Goal: Transaction & Acquisition: Purchase product/service

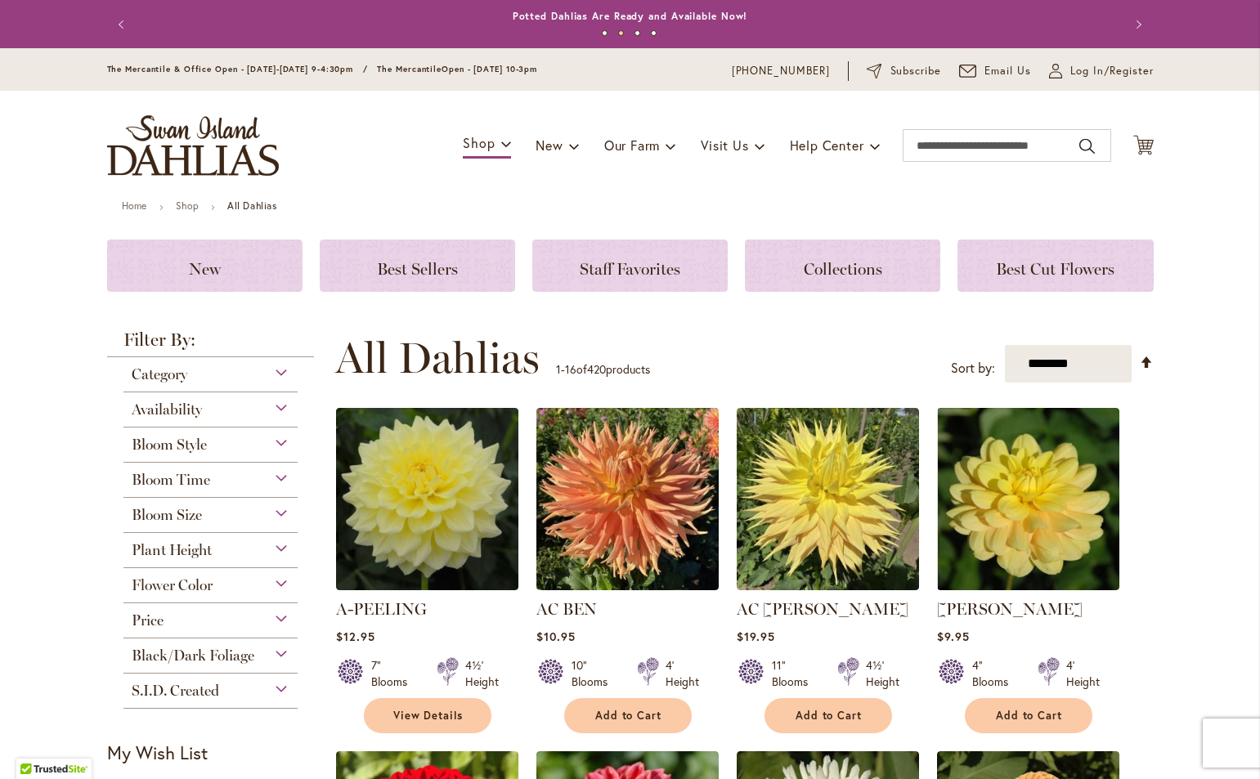
click at [274, 438] on div "Bloom Style" at bounding box center [210, 441] width 175 height 26
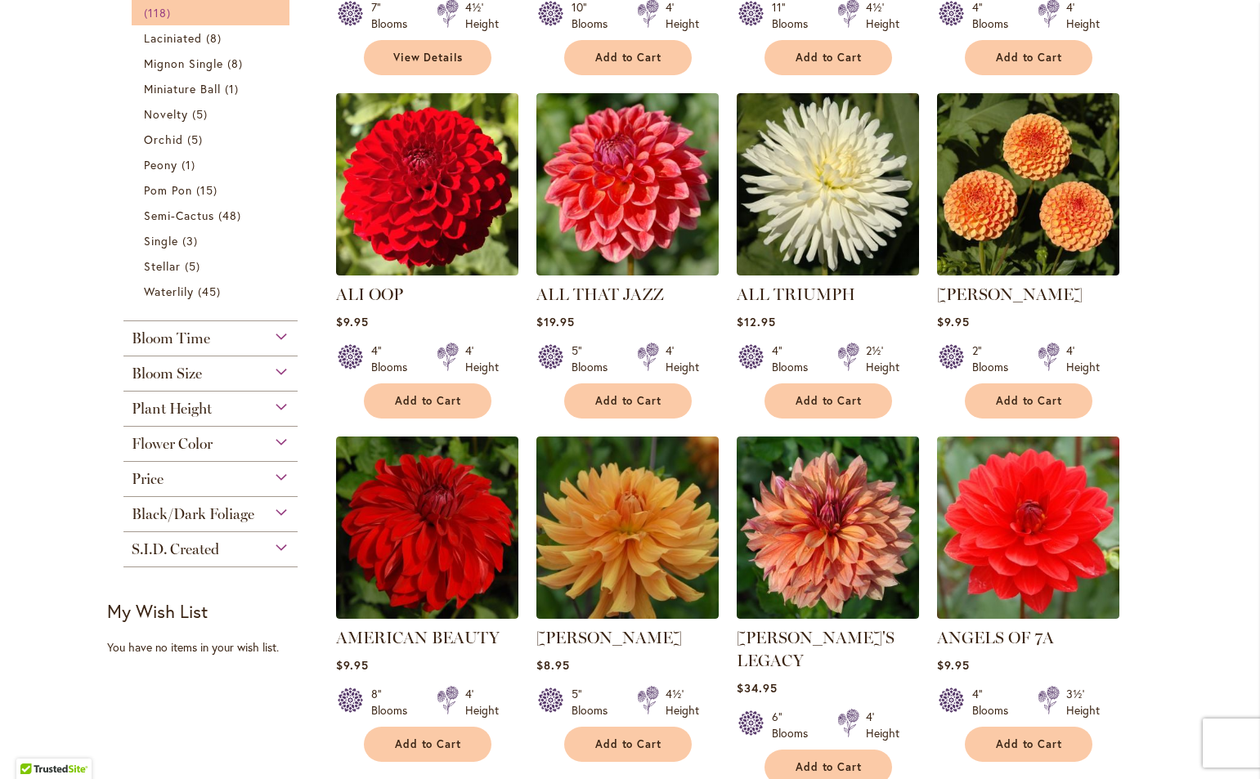
scroll to position [836, 0]
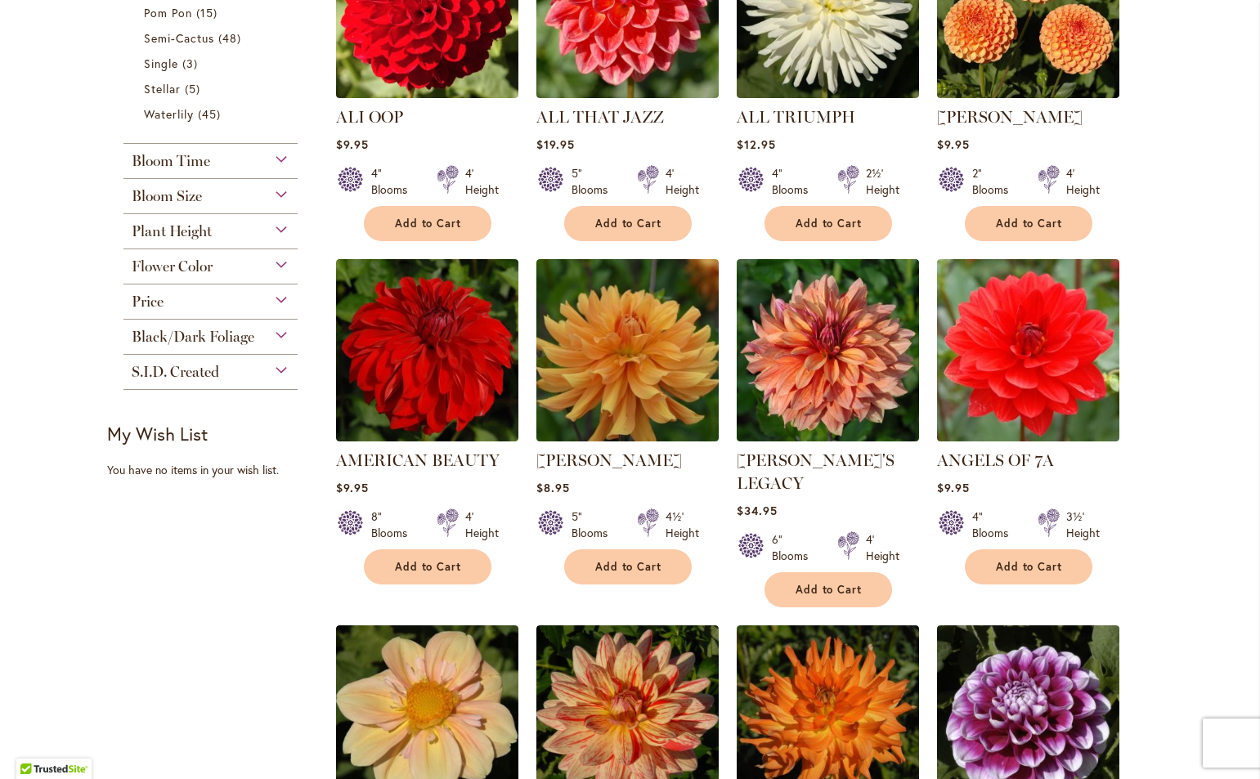
click at [274, 196] on div "Bloom Size" at bounding box center [210, 192] width 175 height 26
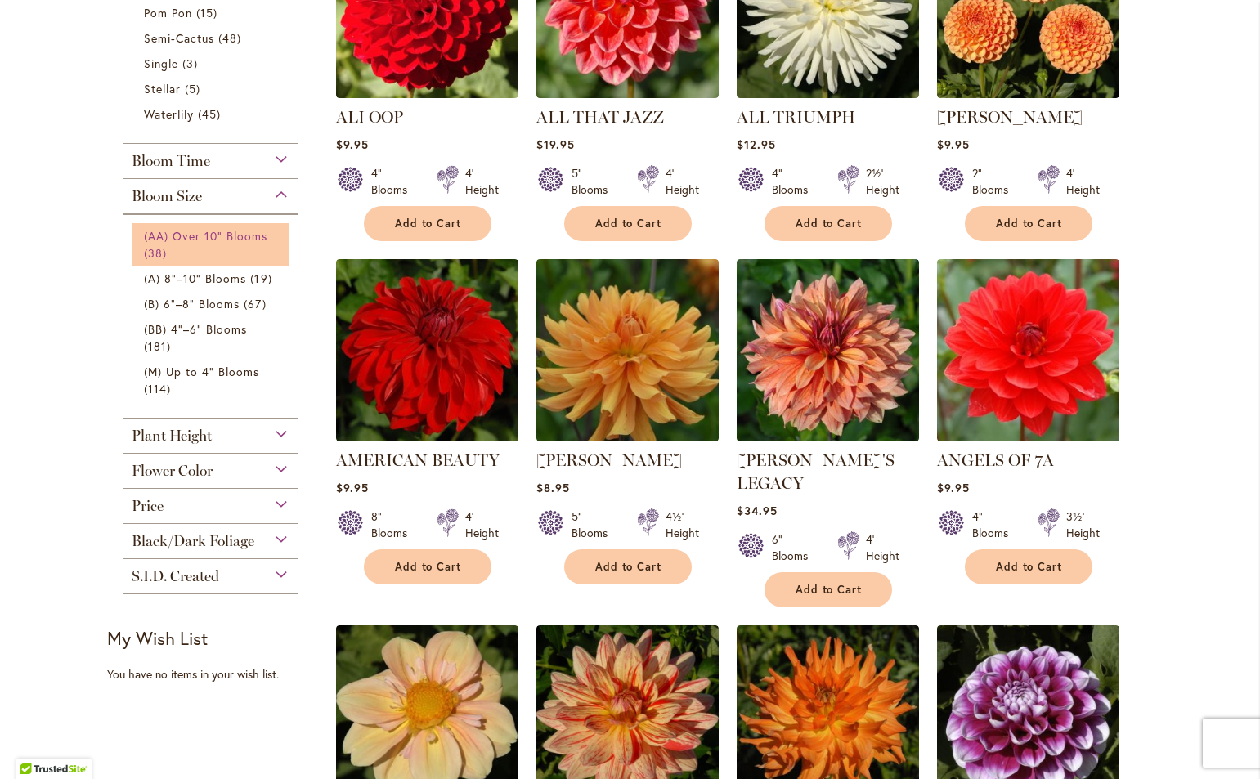
click at [260, 237] on span "(AA) Over 10" Blooms" at bounding box center [206, 236] width 124 height 16
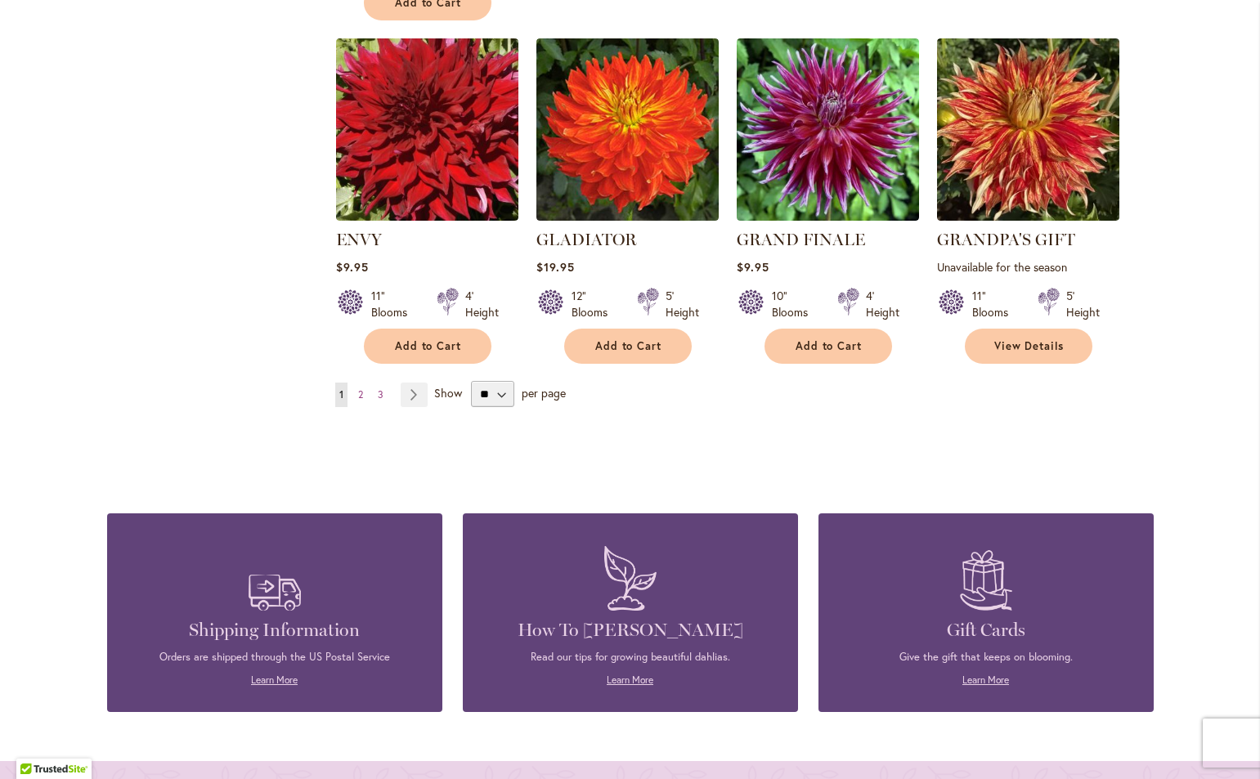
scroll to position [1390, 0]
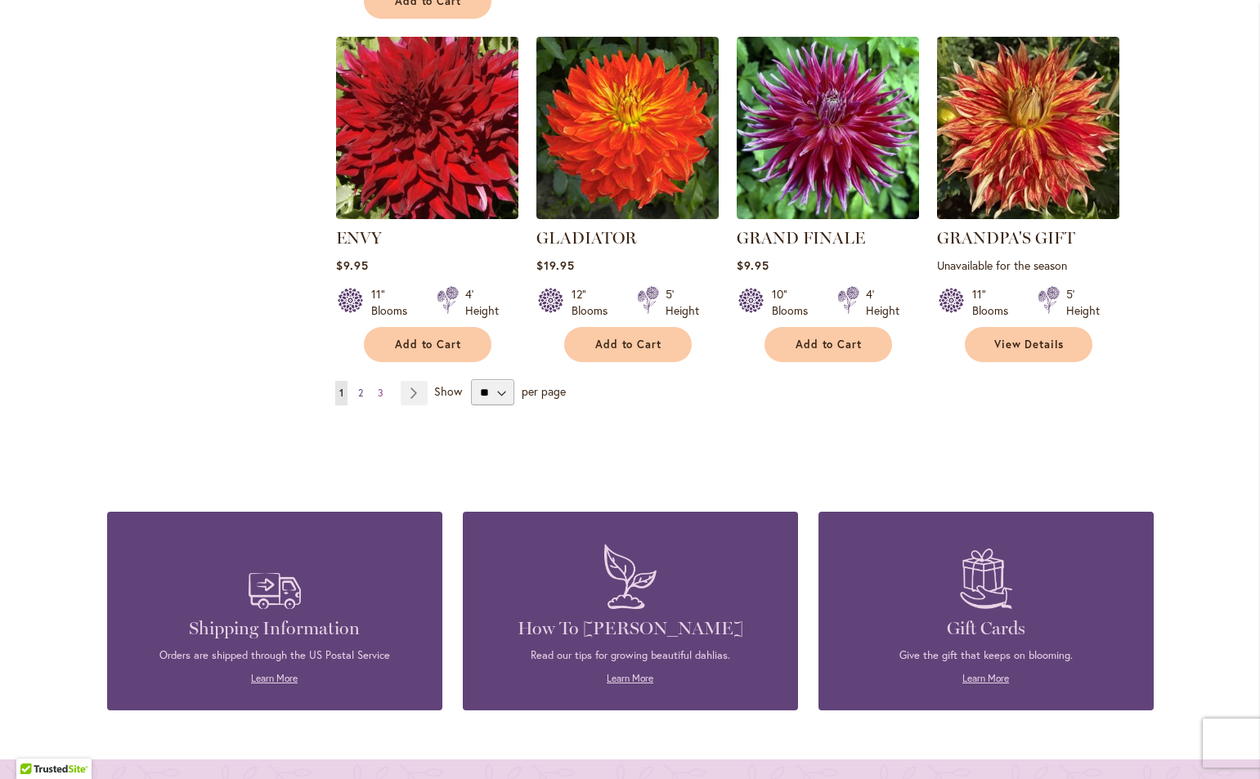
click at [354, 395] on link "Page 2" at bounding box center [360, 393] width 13 height 25
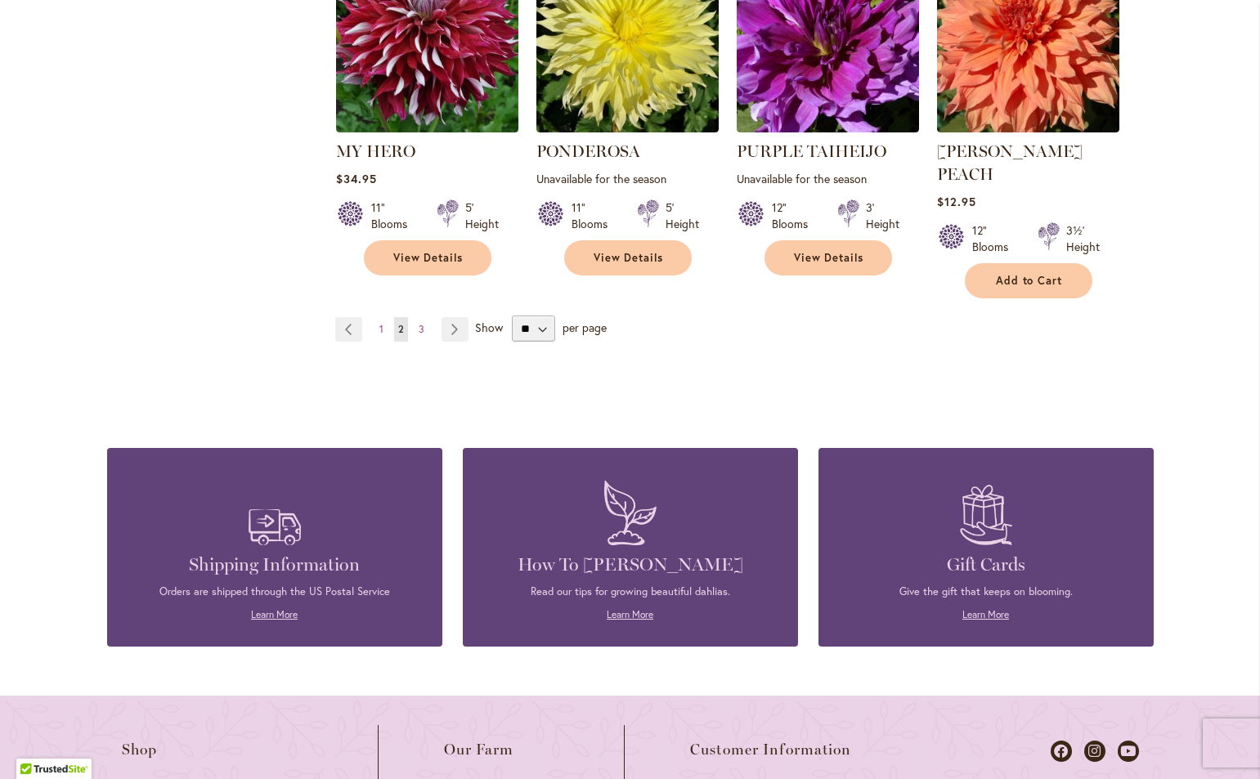
scroll to position [1472, 0]
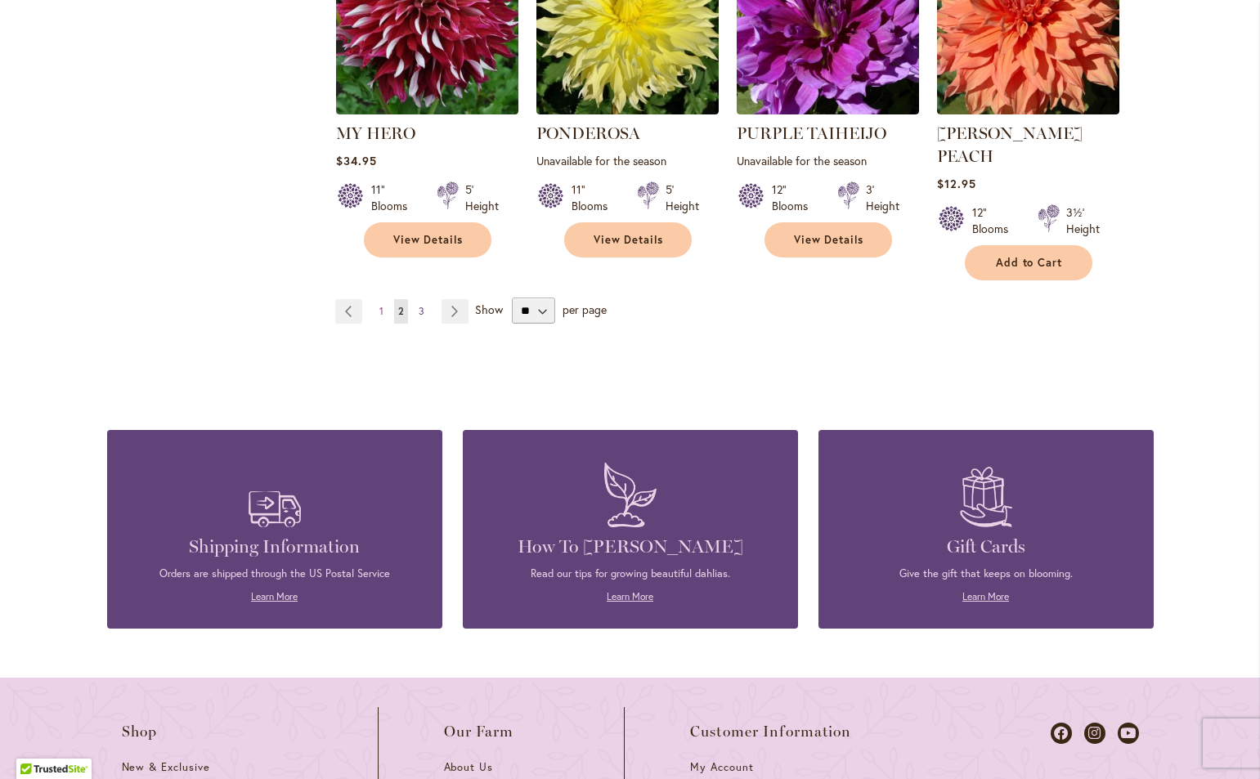
click at [419, 305] on span "3" at bounding box center [422, 311] width 6 height 12
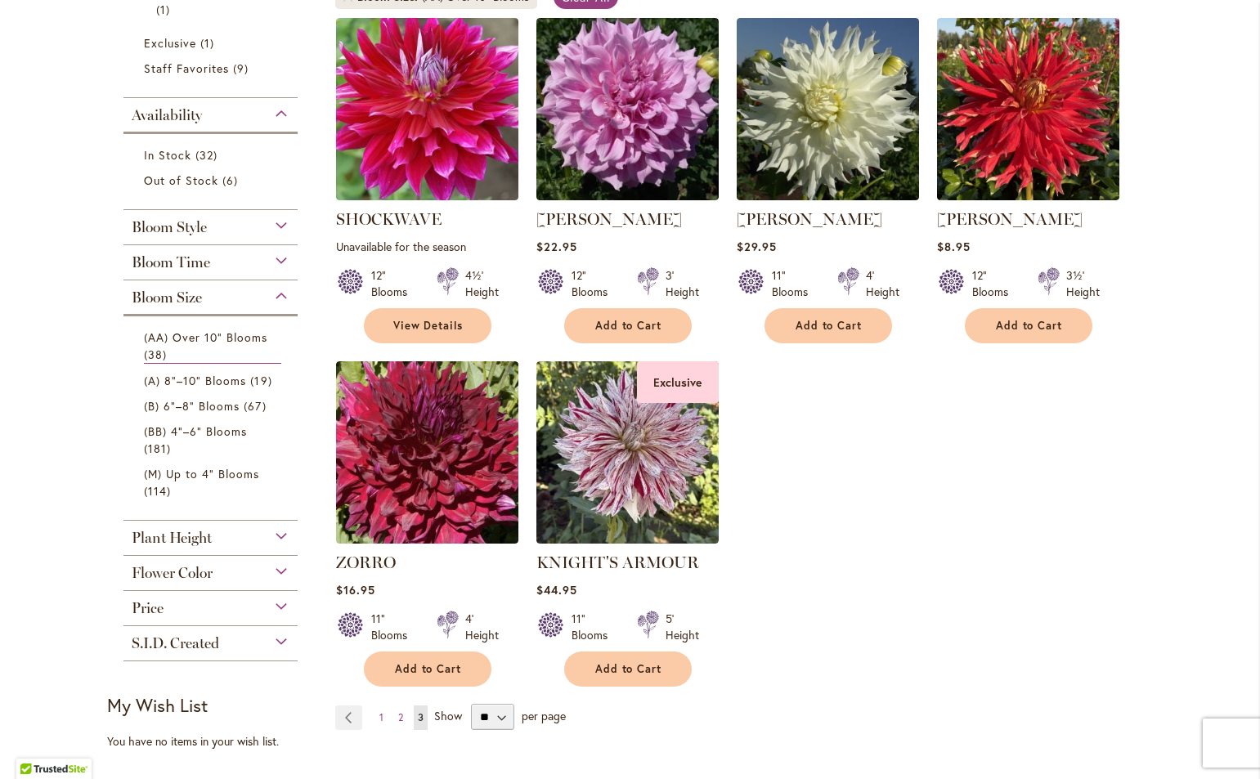
scroll to position [409, 0]
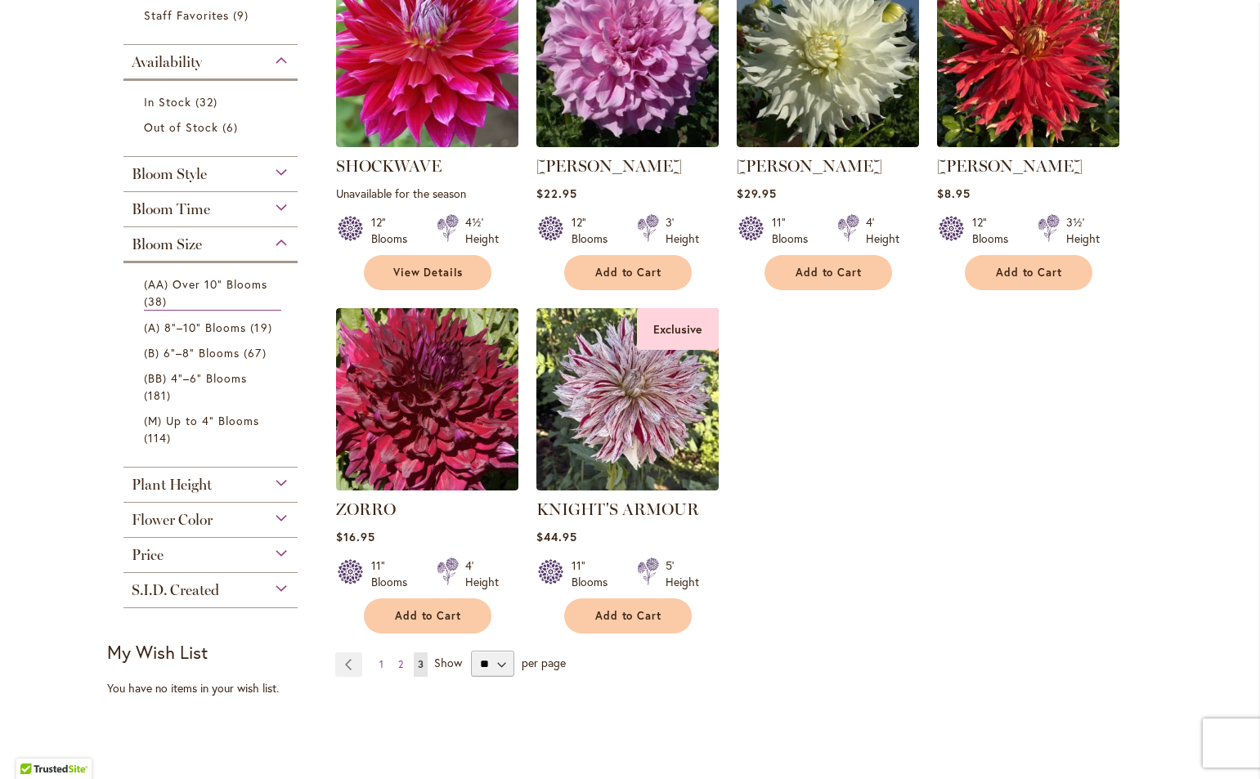
click at [276, 503] on div "Flower Color" at bounding box center [210, 516] width 175 height 26
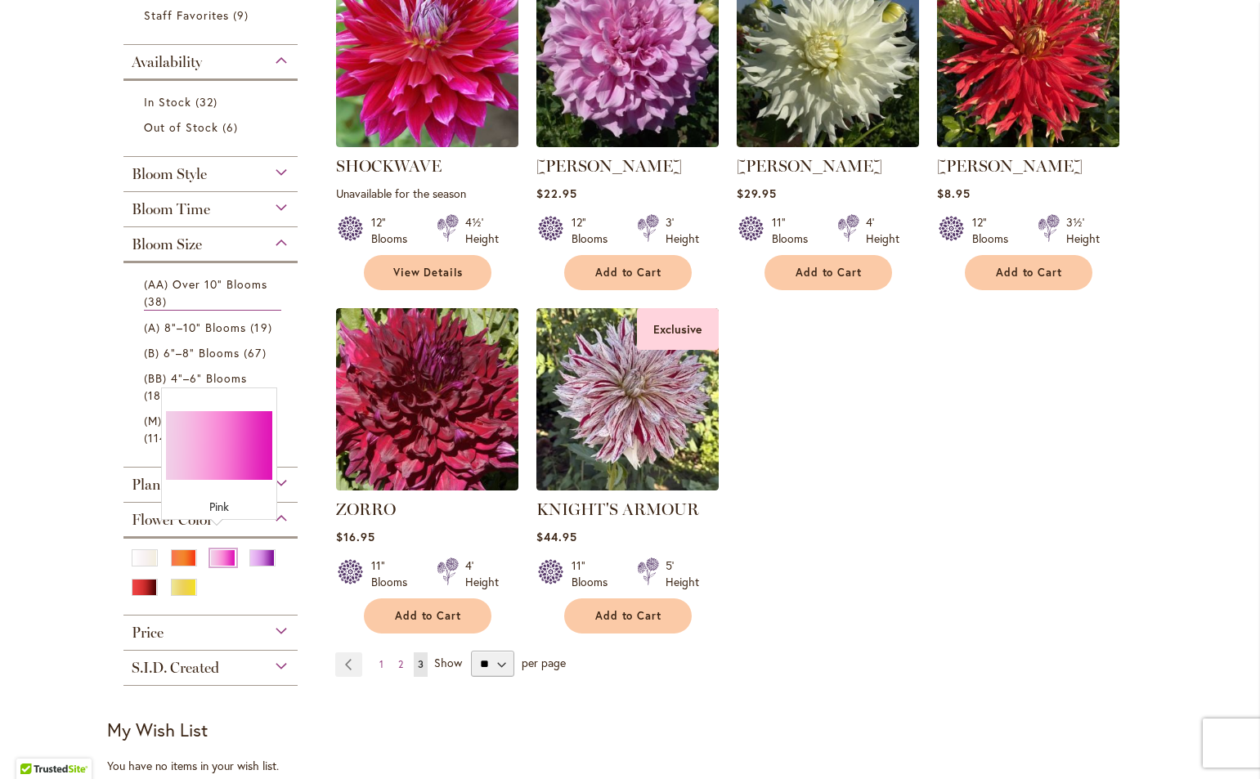
click at [222, 549] on div "Pink" at bounding box center [223, 557] width 26 height 17
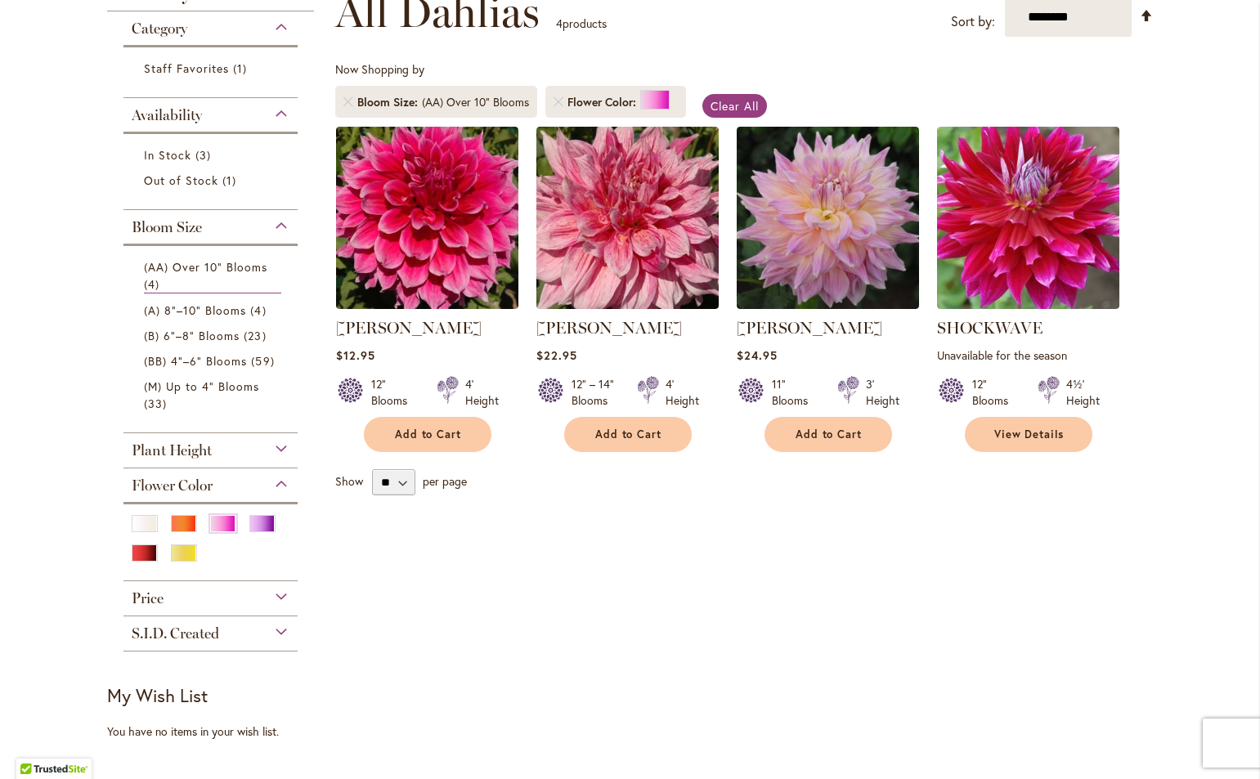
scroll to position [245, 0]
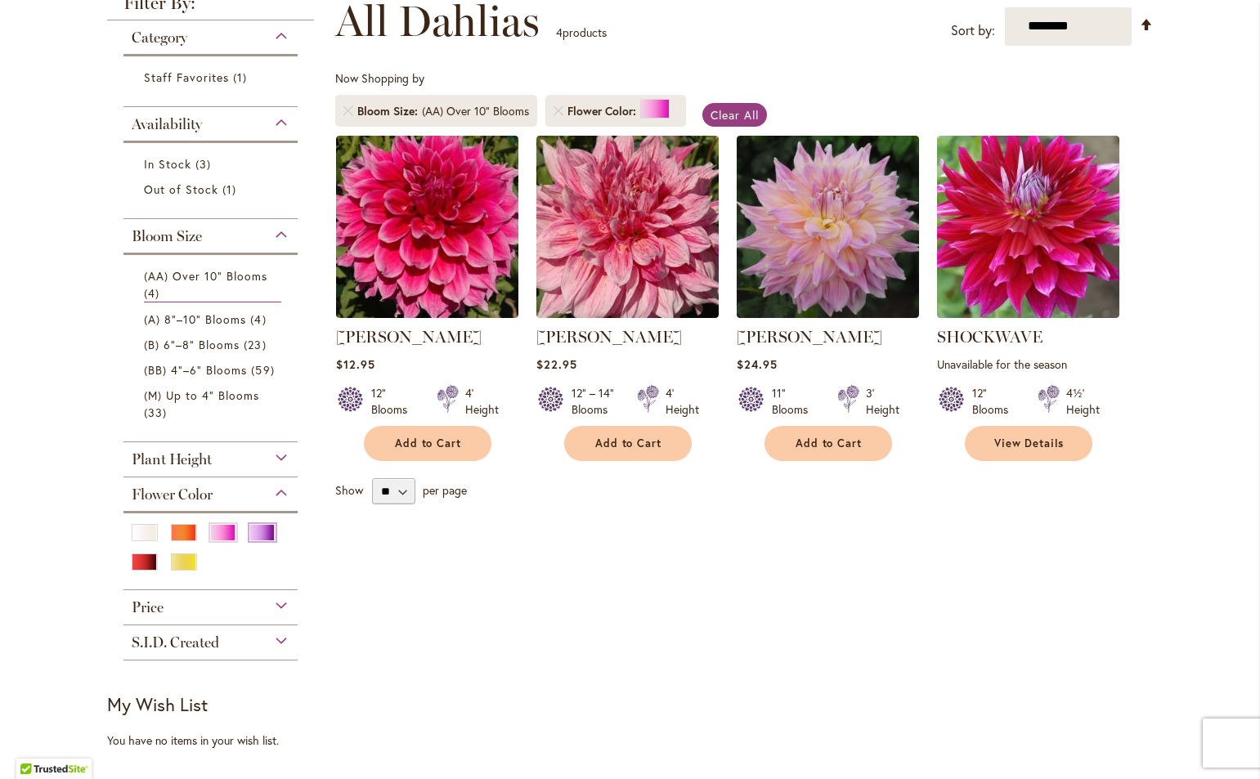
click at [253, 529] on div "Purple" at bounding box center [262, 532] width 26 height 17
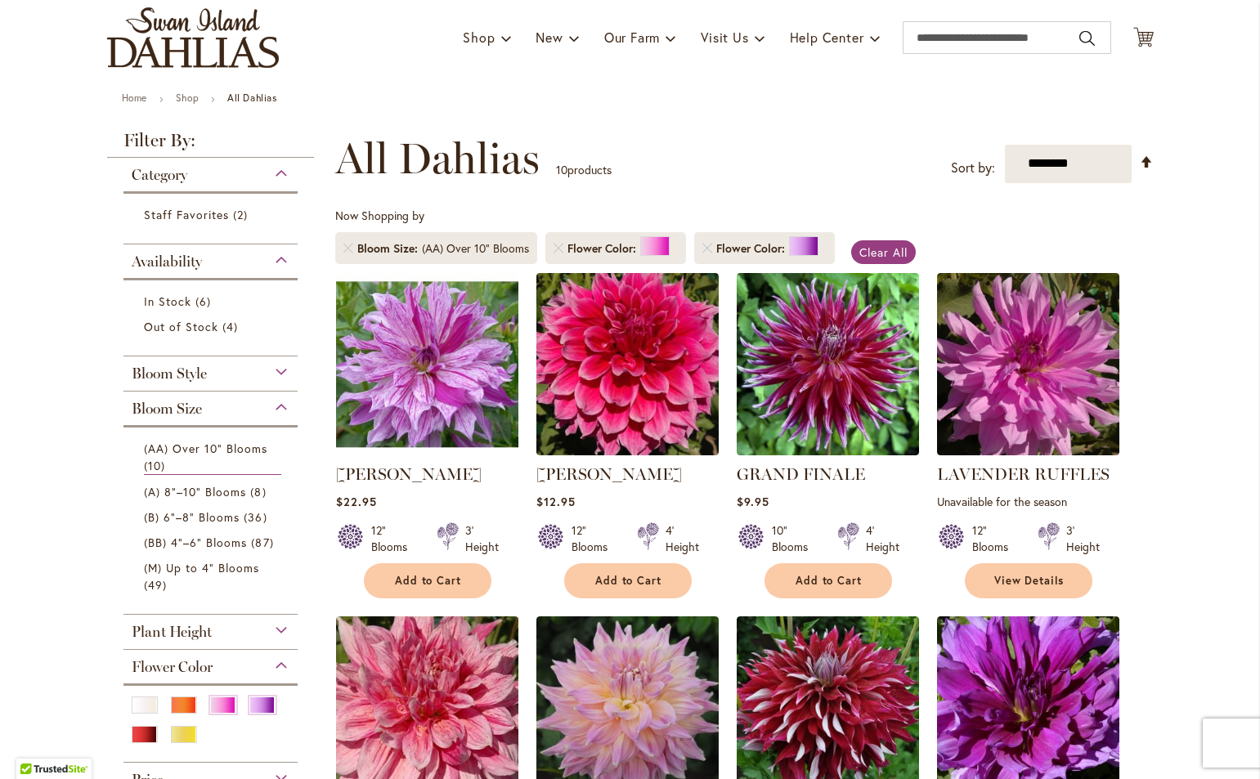
scroll to position [327, 0]
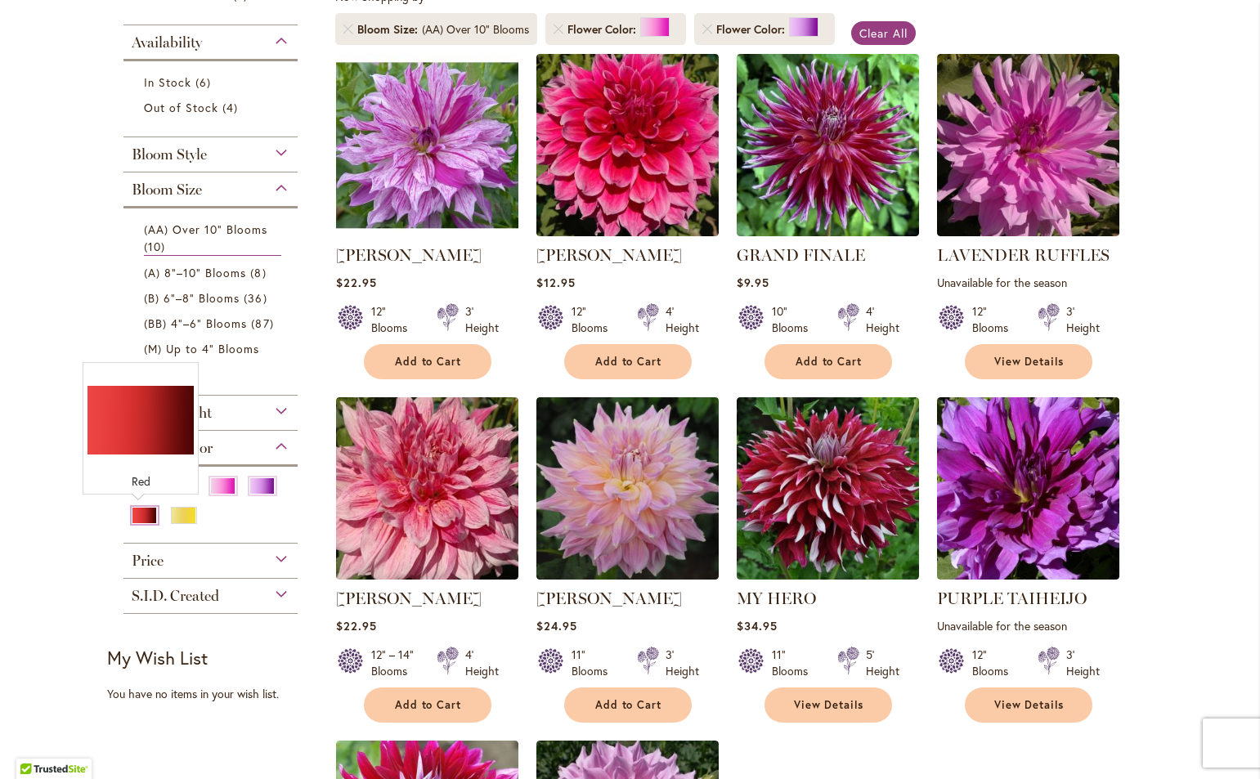
click at [132, 515] on div "Red" at bounding box center [145, 515] width 26 height 17
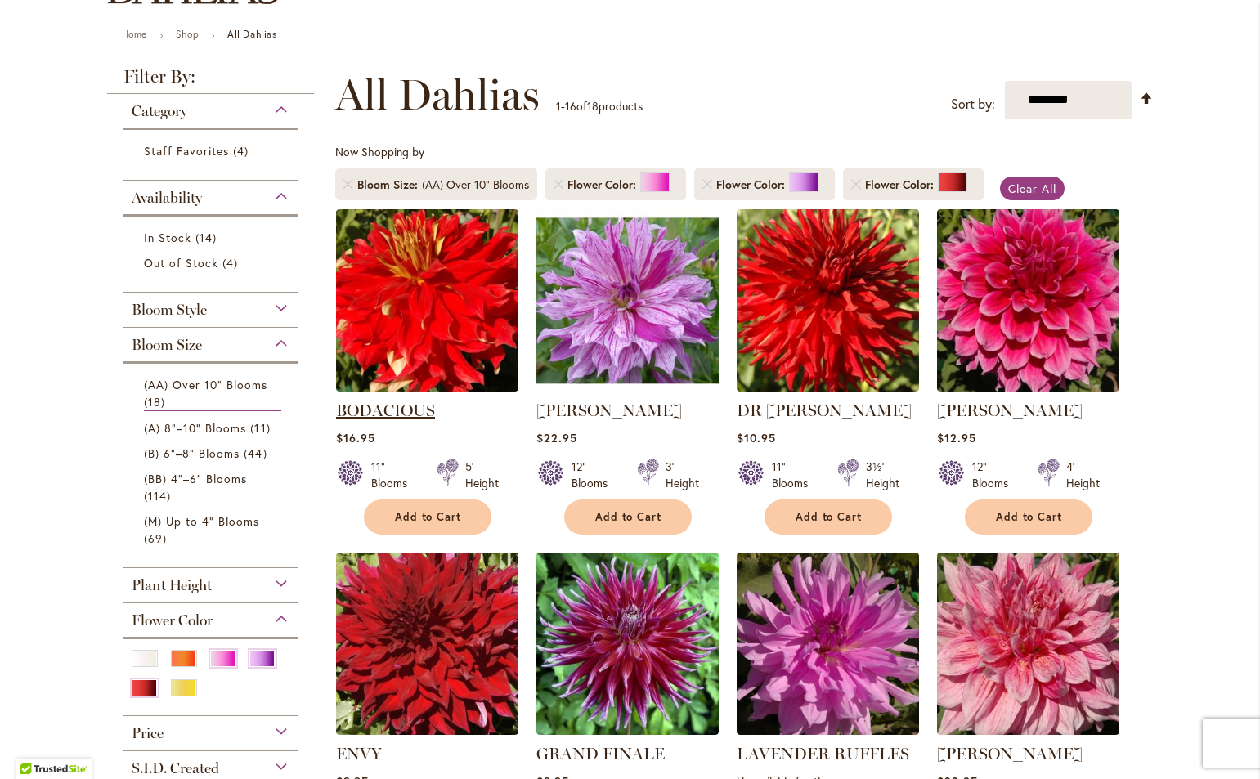
scroll to position [245, 0]
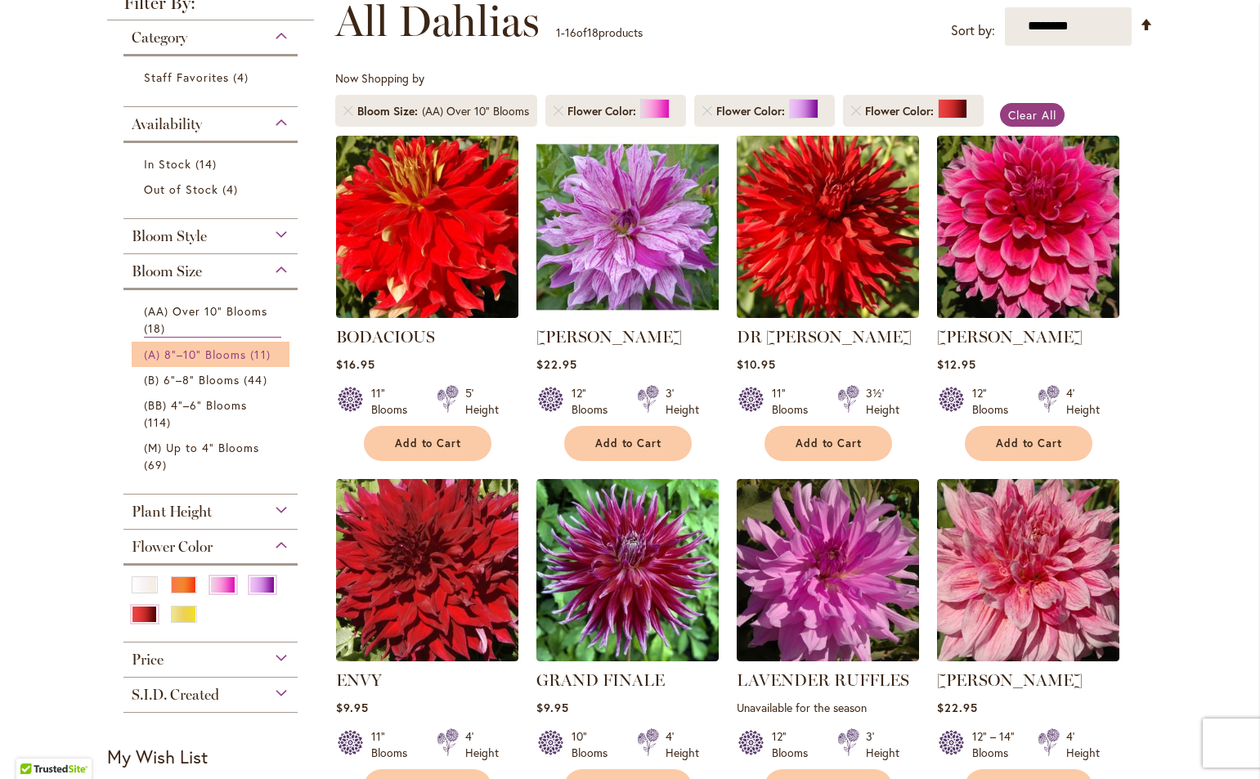
click at [258, 357] on span "11 items" at bounding box center [262, 354] width 24 height 17
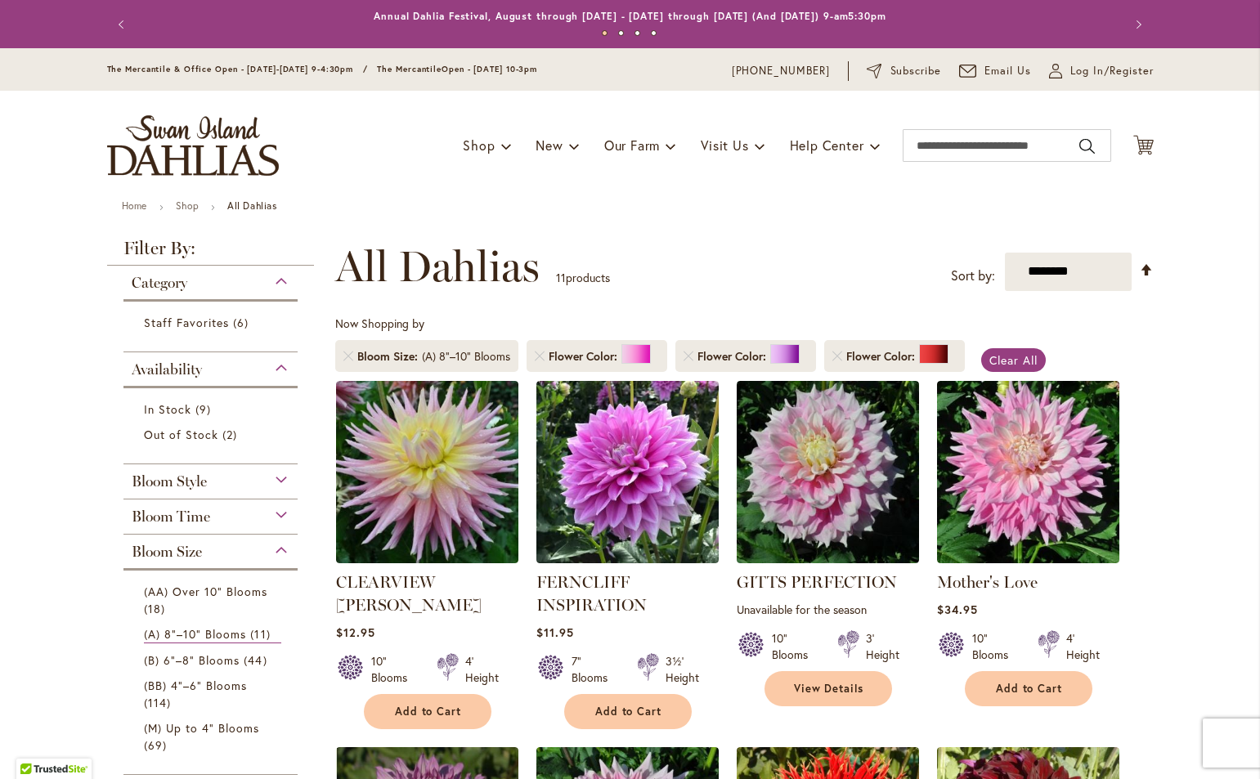
scroll to position [572, 0]
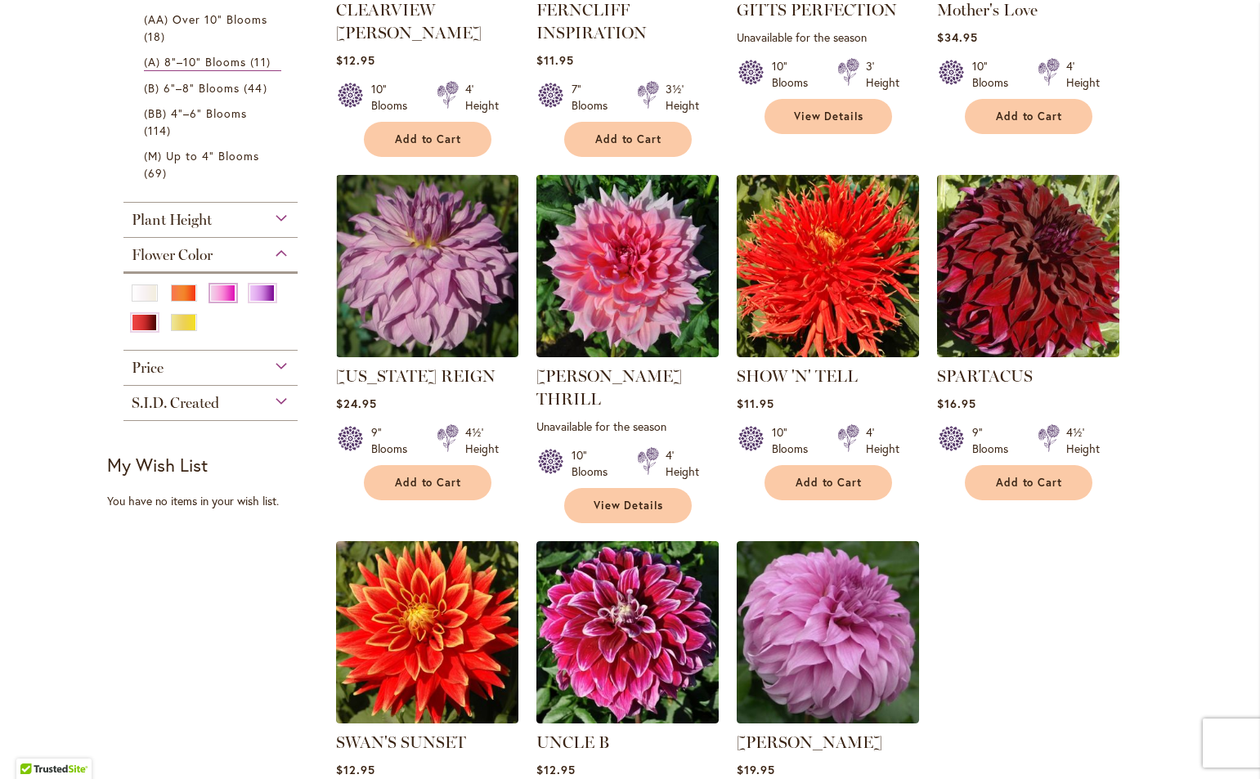
click at [210, 285] on div "Pink" at bounding box center [223, 293] width 26 height 17
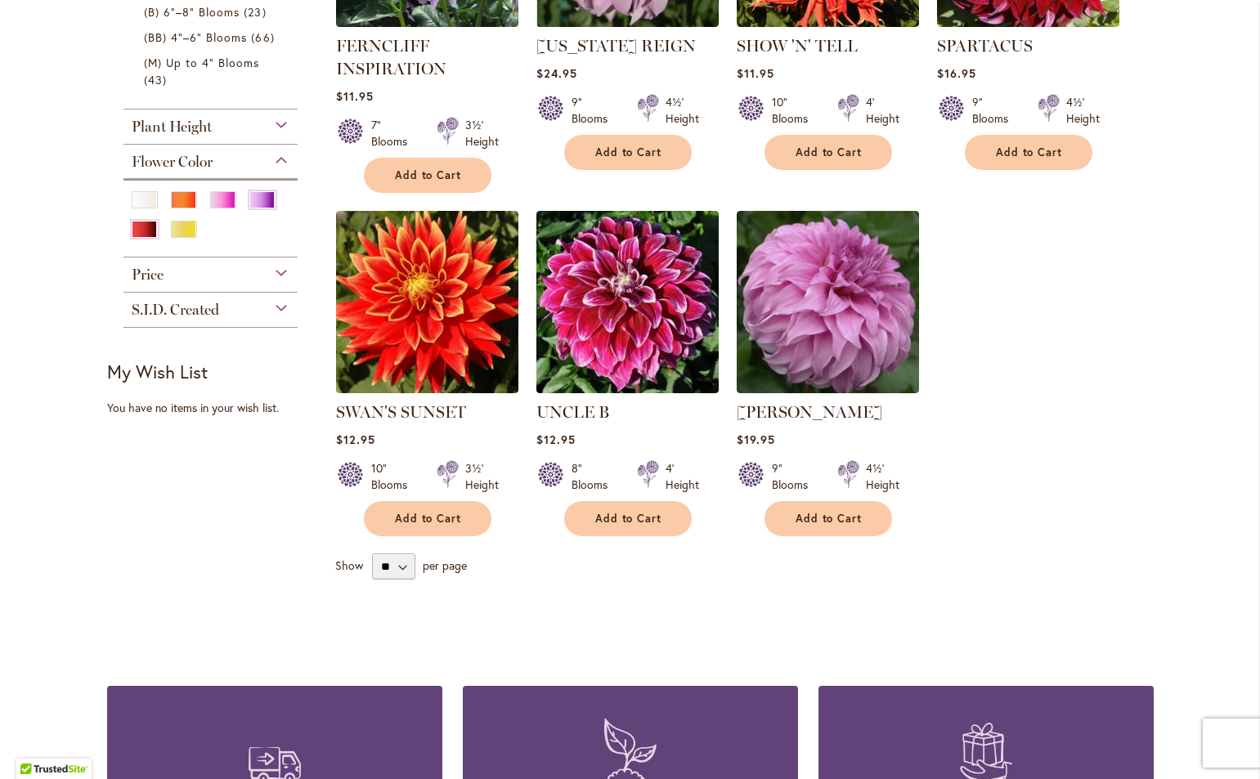
scroll to position [82, 0]
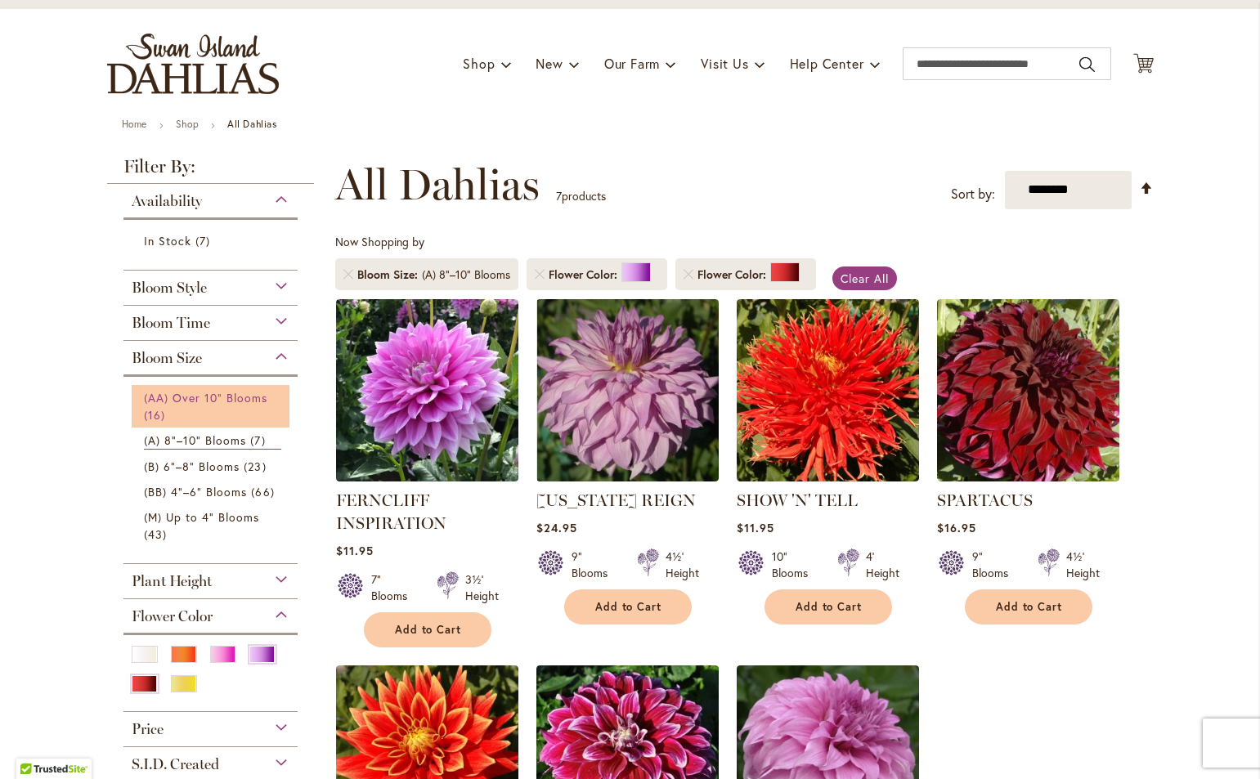
click at [253, 404] on link "(AA) Over 10" Blooms 16 items" at bounding box center [213, 406] width 138 height 34
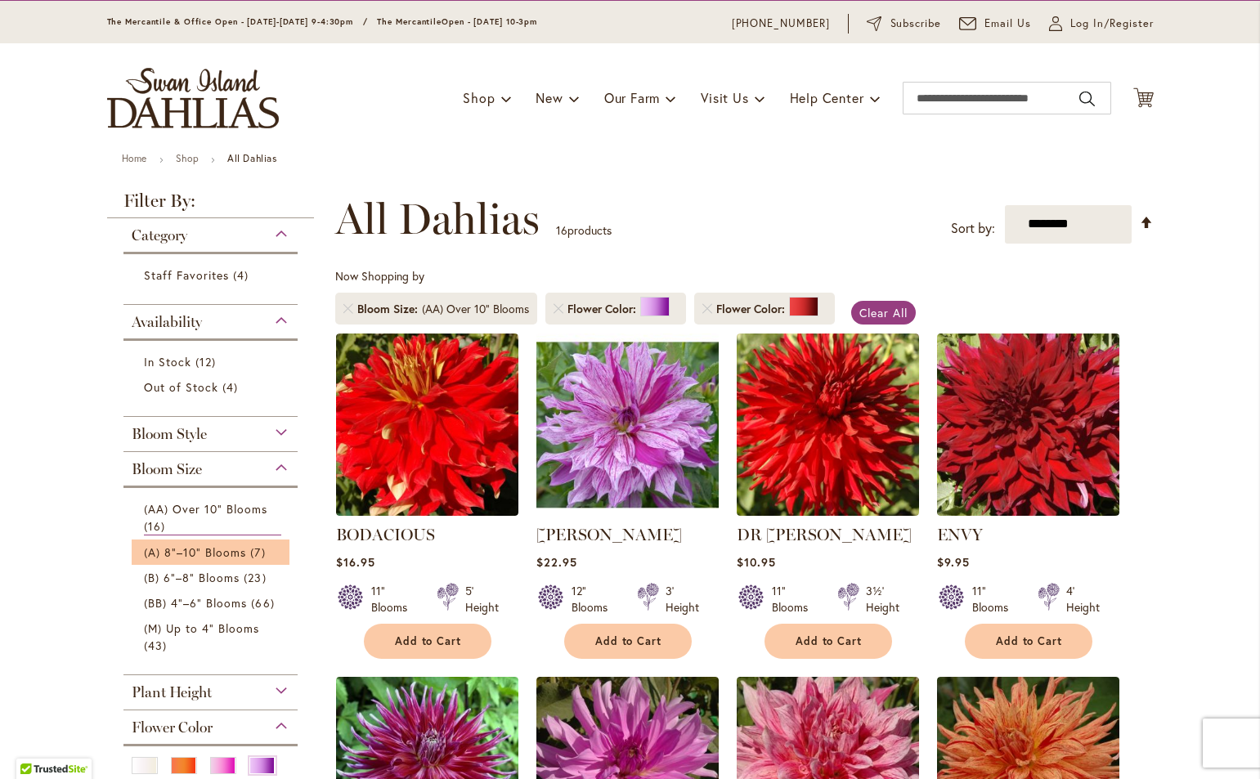
scroll to position [245, 0]
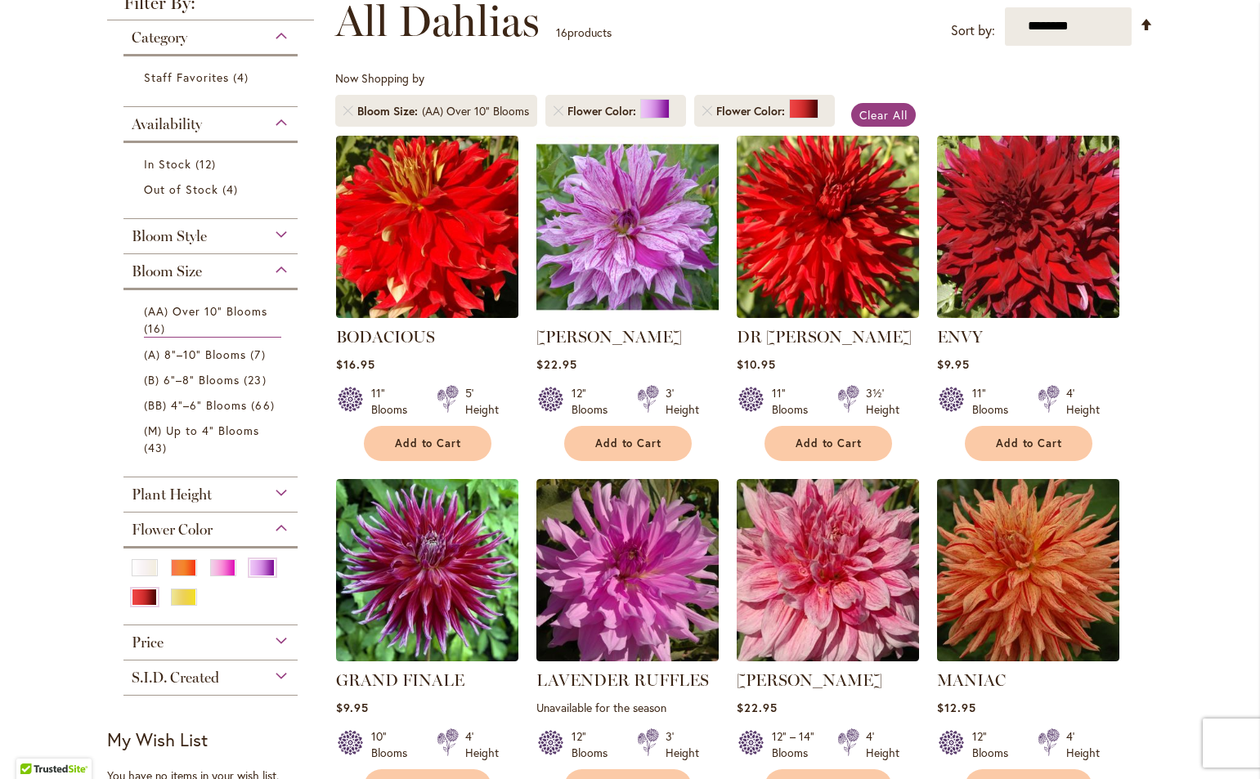
click at [269, 233] on div "Bloom Style" at bounding box center [210, 232] width 175 height 26
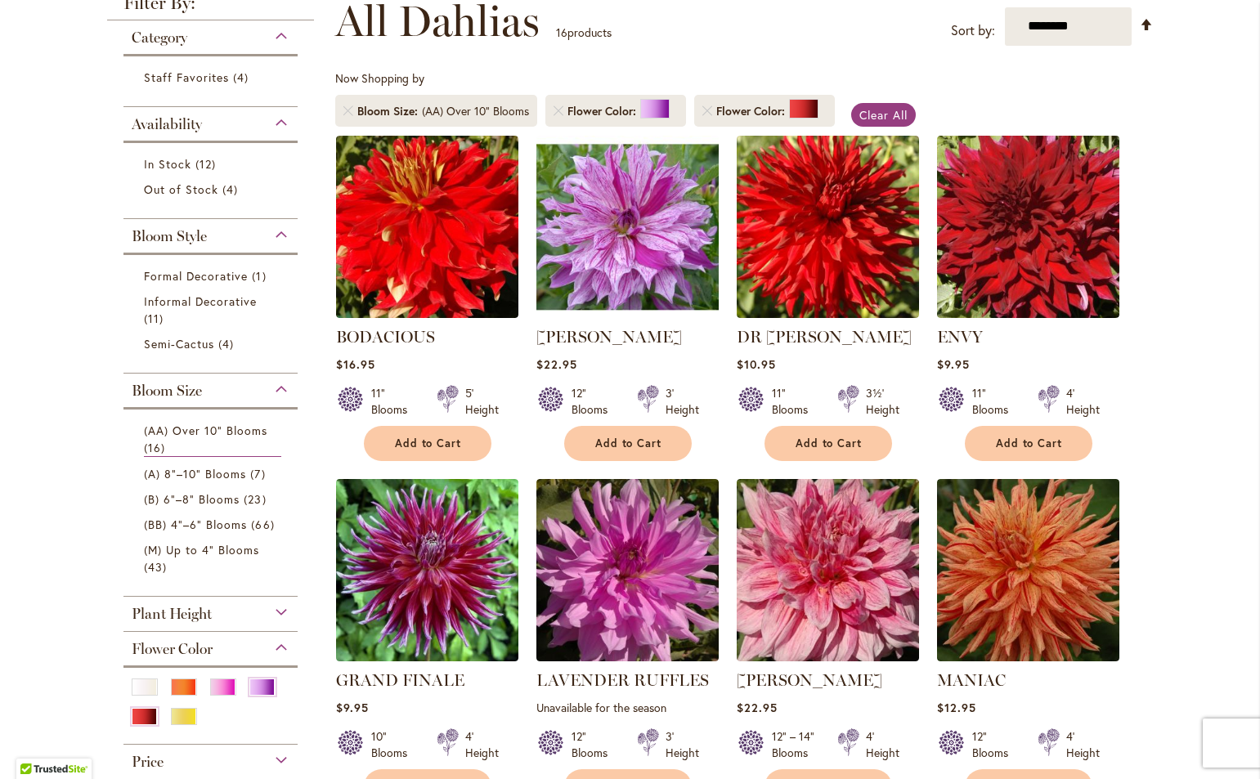
click at [276, 232] on div "Bloom Style" at bounding box center [210, 232] width 175 height 26
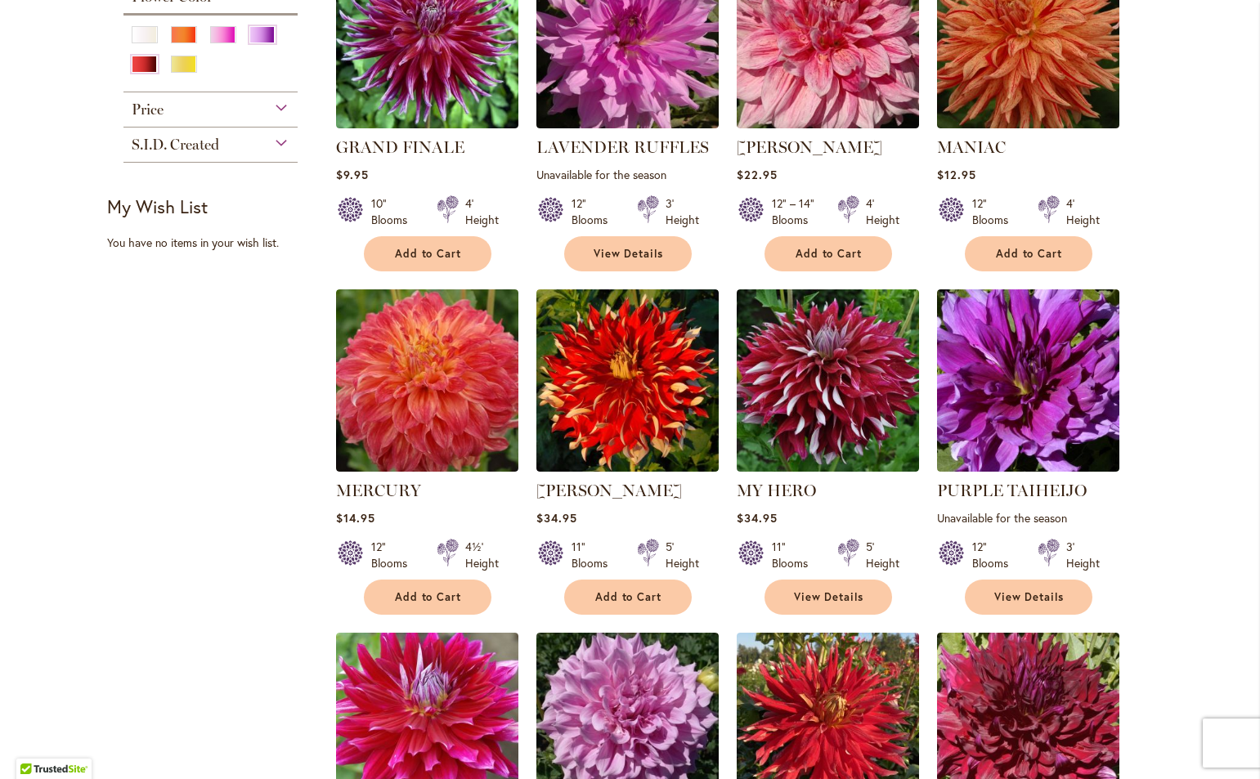
scroll to position [818, 0]
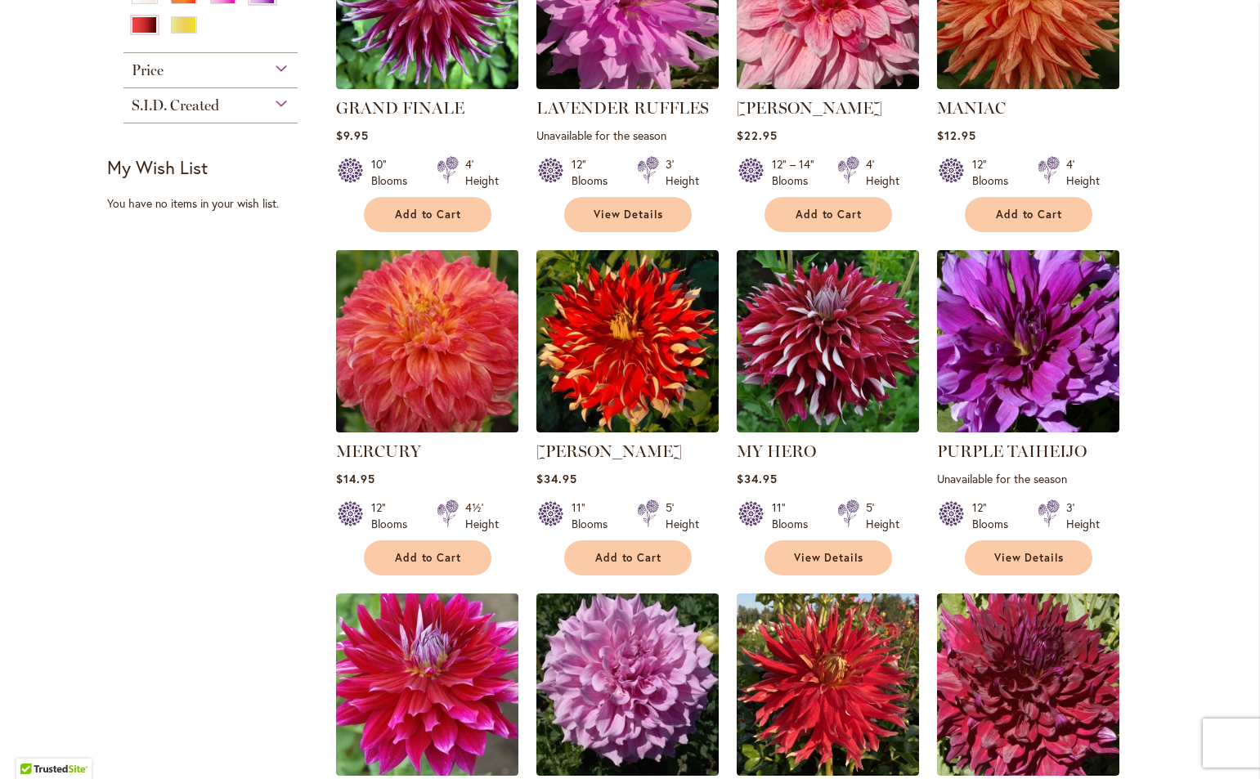
click at [401, 392] on img at bounding box center [426, 340] width 191 height 191
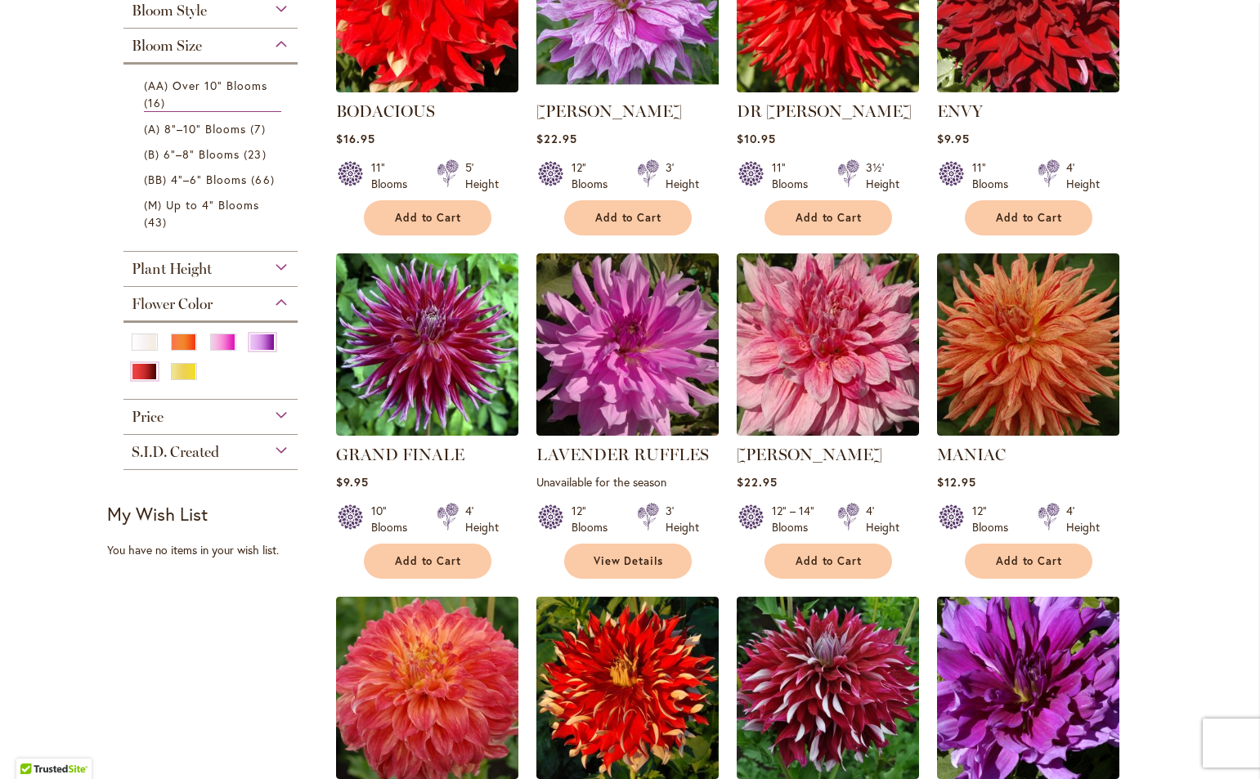
scroll to position [491, 0]
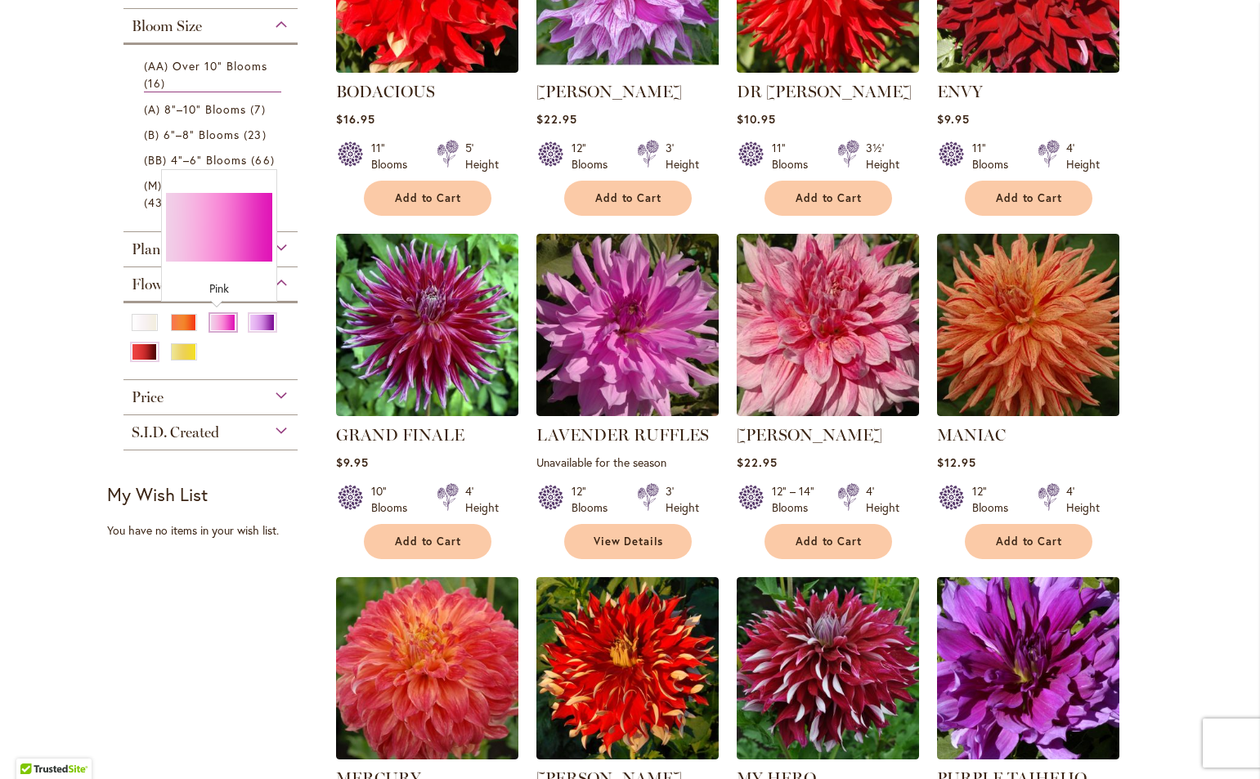
click at [210, 326] on div "Pink" at bounding box center [223, 322] width 26 height 17
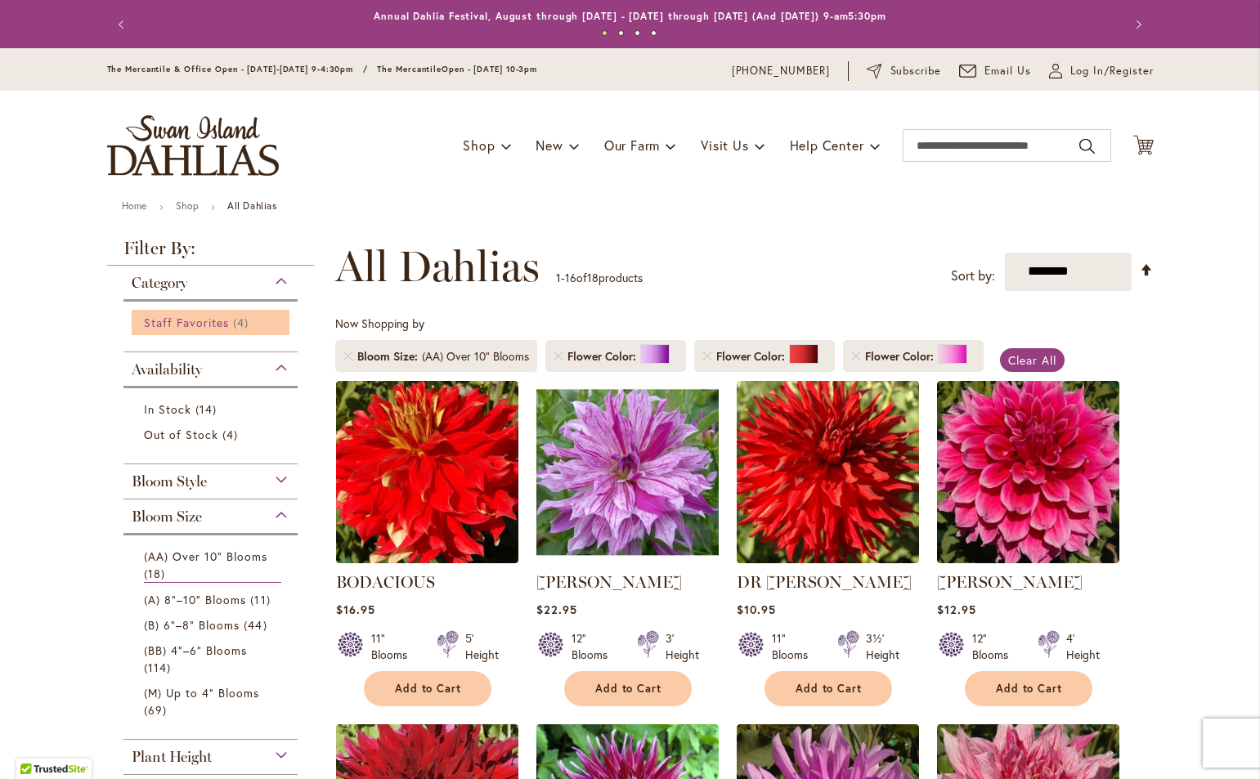
click at [219, 320] on span "Staff Favorites" at bounding box center [187, 323] width 86 height 16
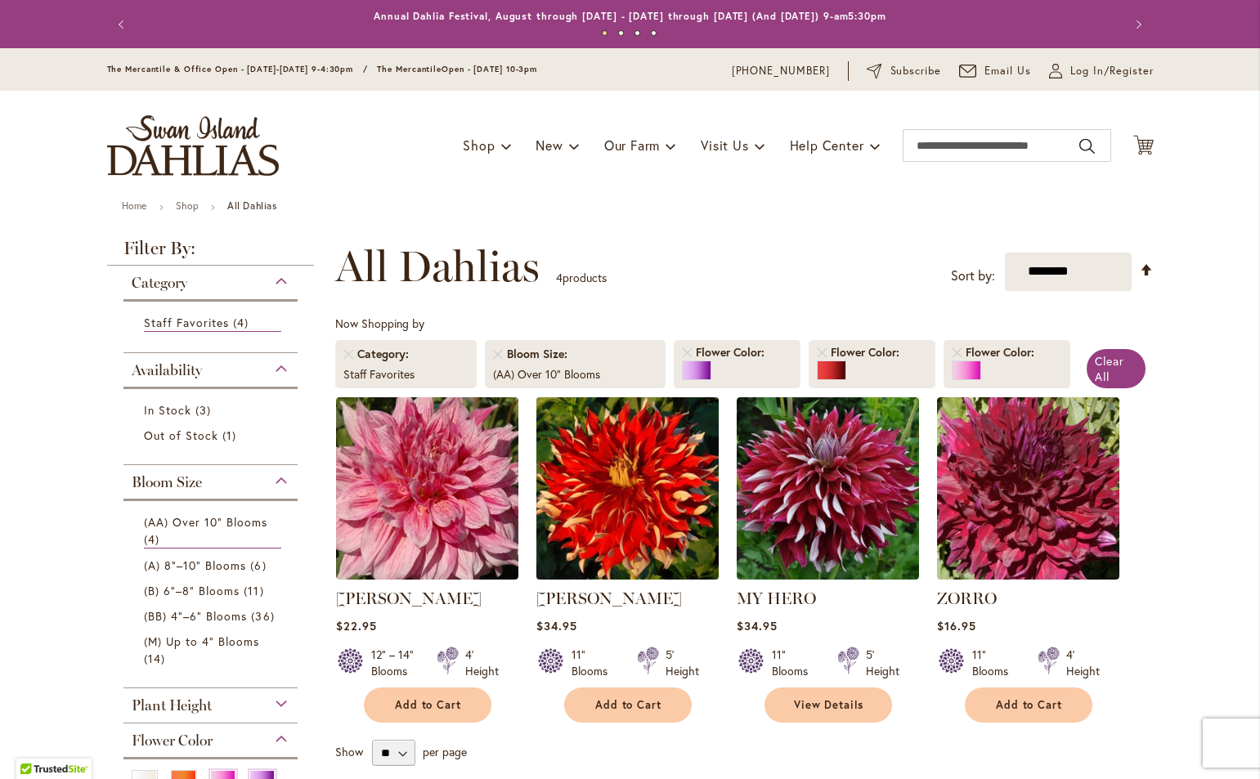
click at [625, 532] on img at bounding box center [626, 487] width 191 height 191
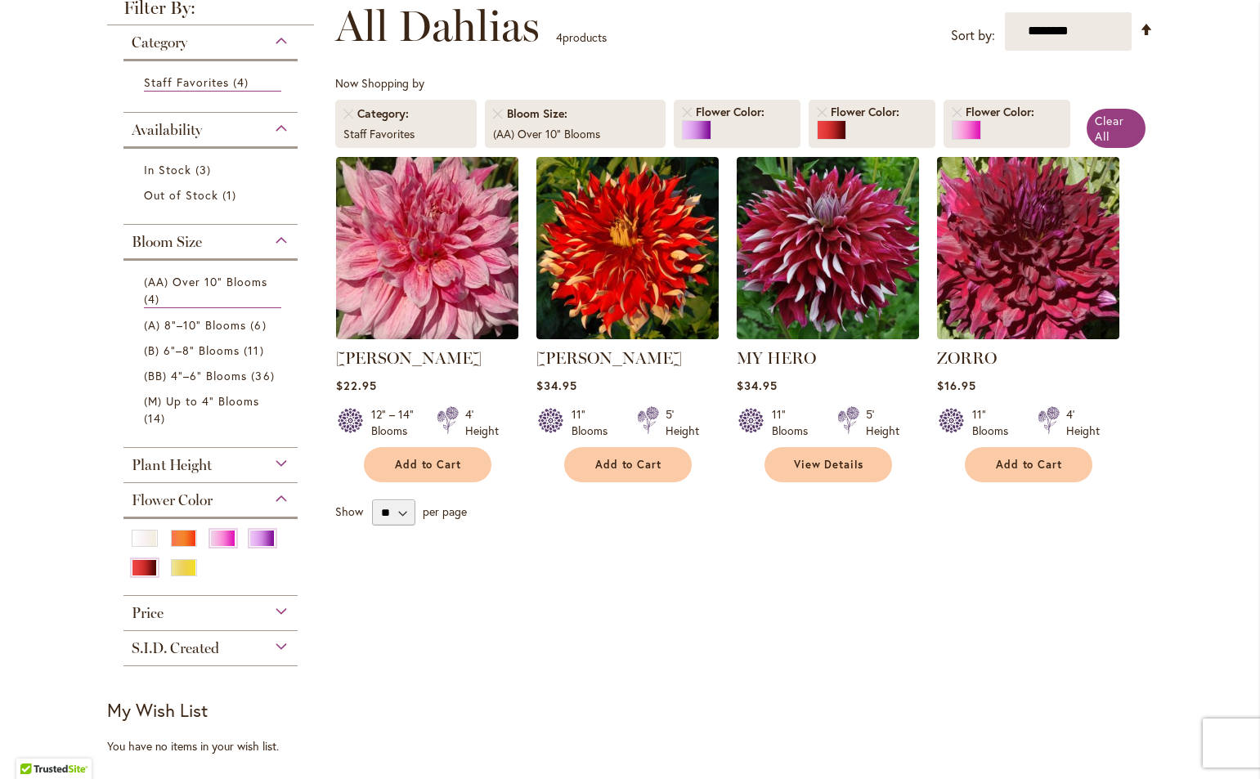
scroll to position [245, 0]
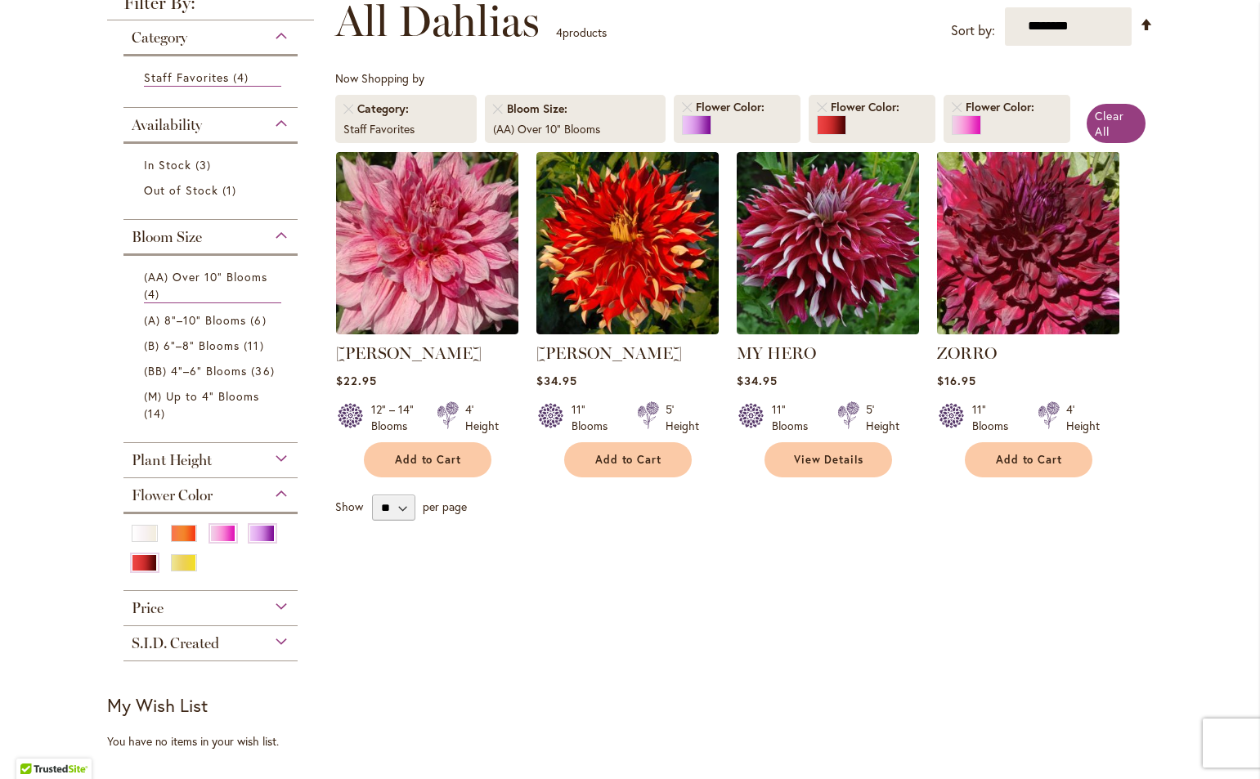
click at [995, 298] on img at bounding box center [1027, 242] width 191 height 191
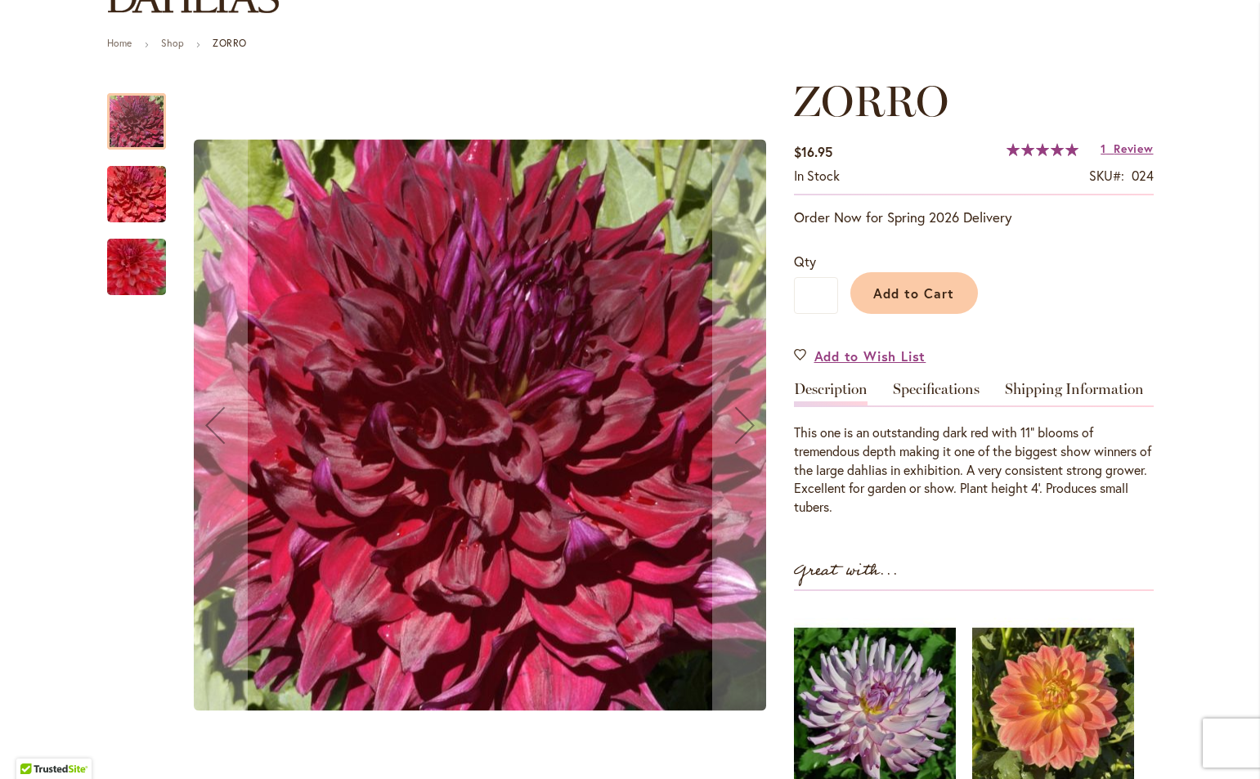
scroll to position [164, 0]
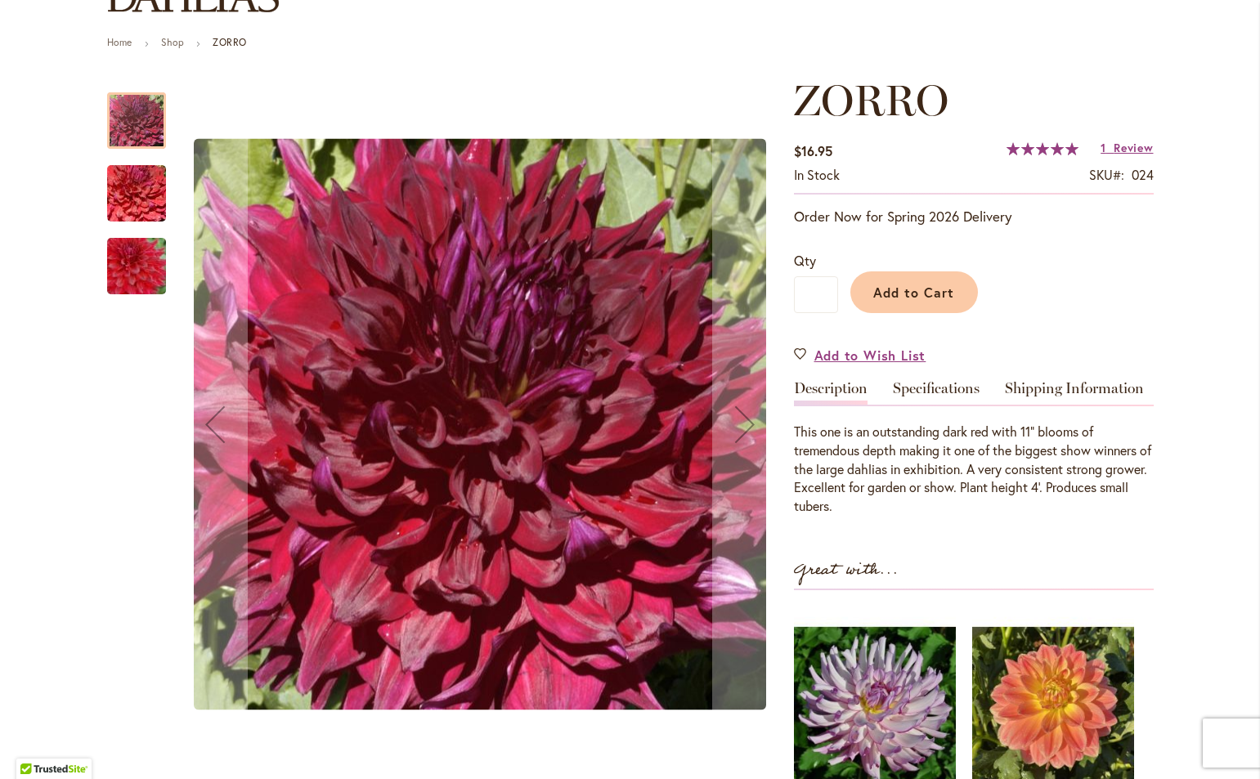
click at [116, 208] on img "Zorro" at bounding box center [137, 194] width 118 height 78
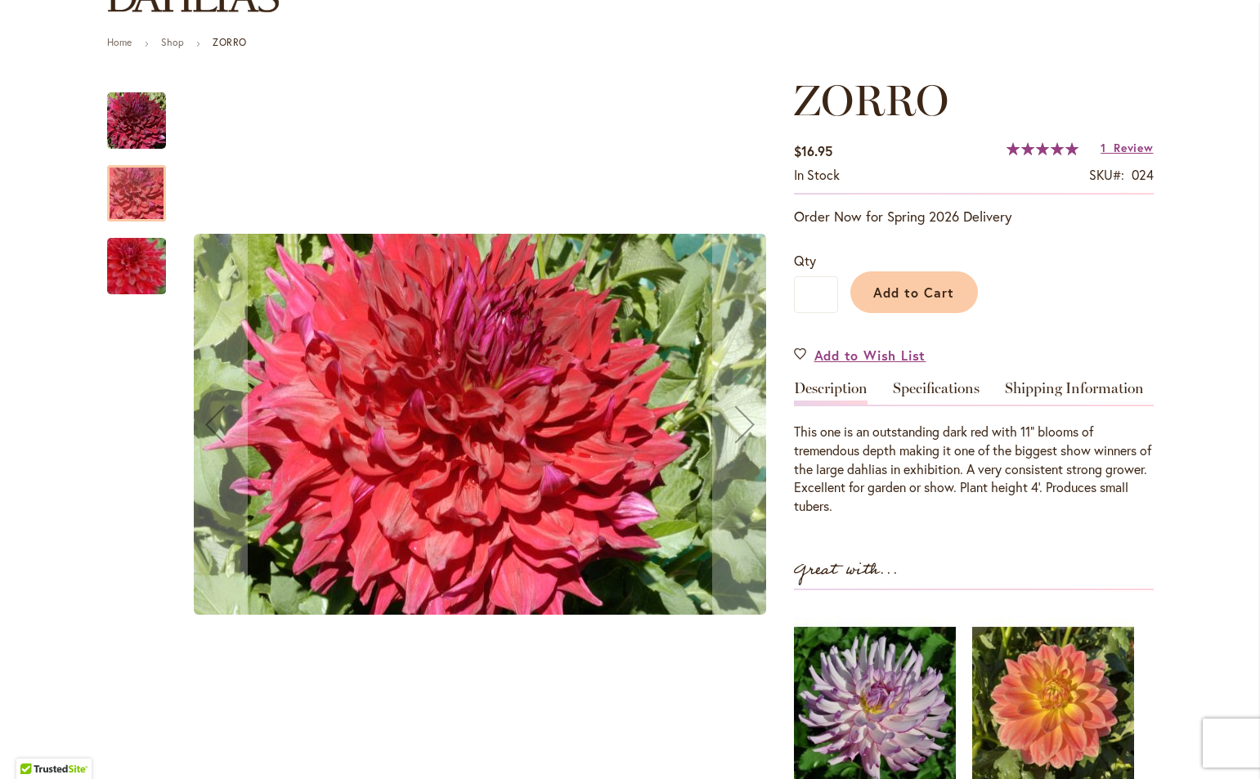
click at [141, 271] on img "Zorro" at bounding box center [137, 266] width 118 height 78
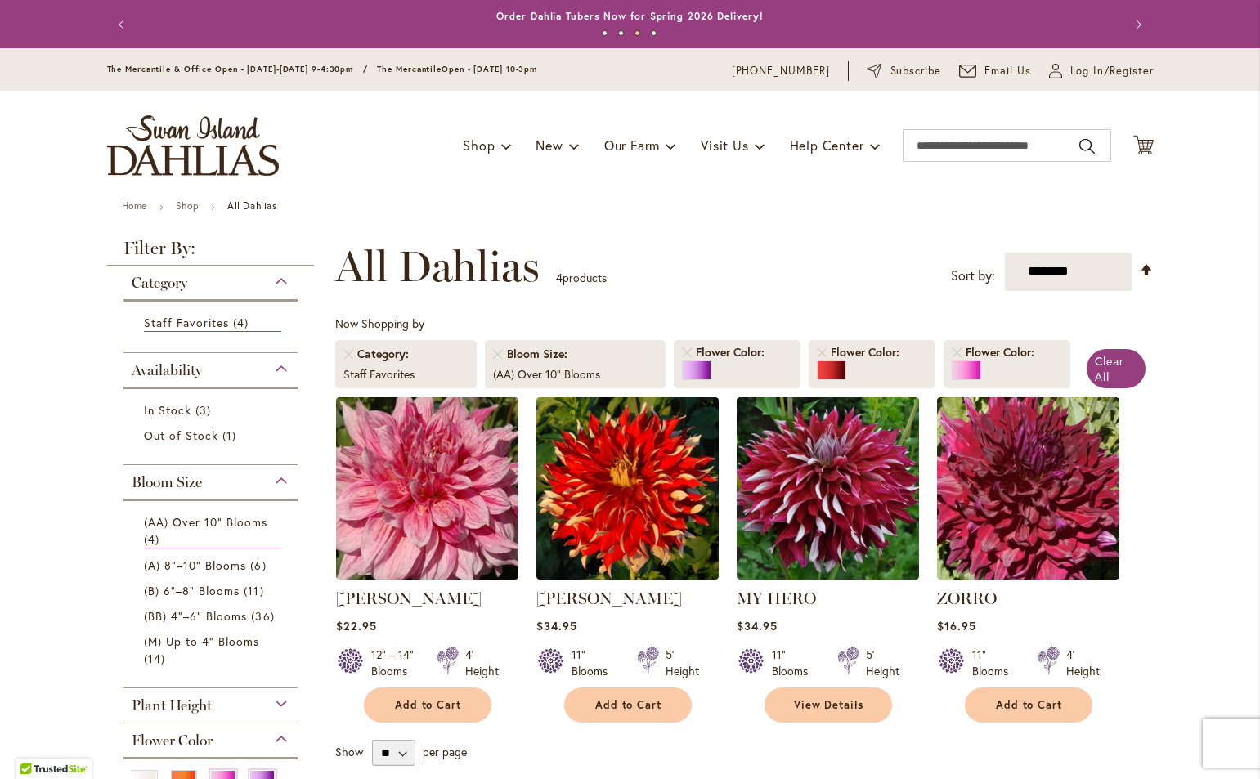
click at [276, 285] on div "Category" at bounding box center [210, 279] width 175 height 26
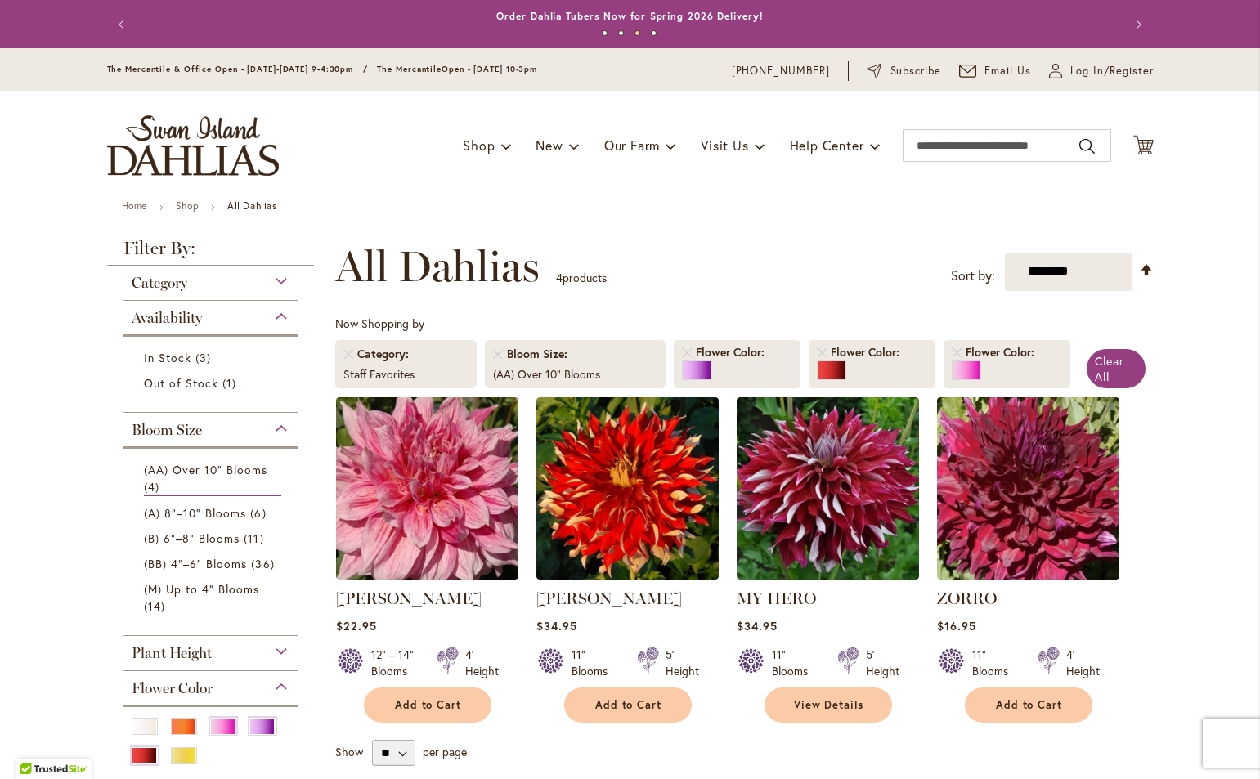
click at [276, 314] on div "Availability" at bounding box center [210, 314] width 175 height 26
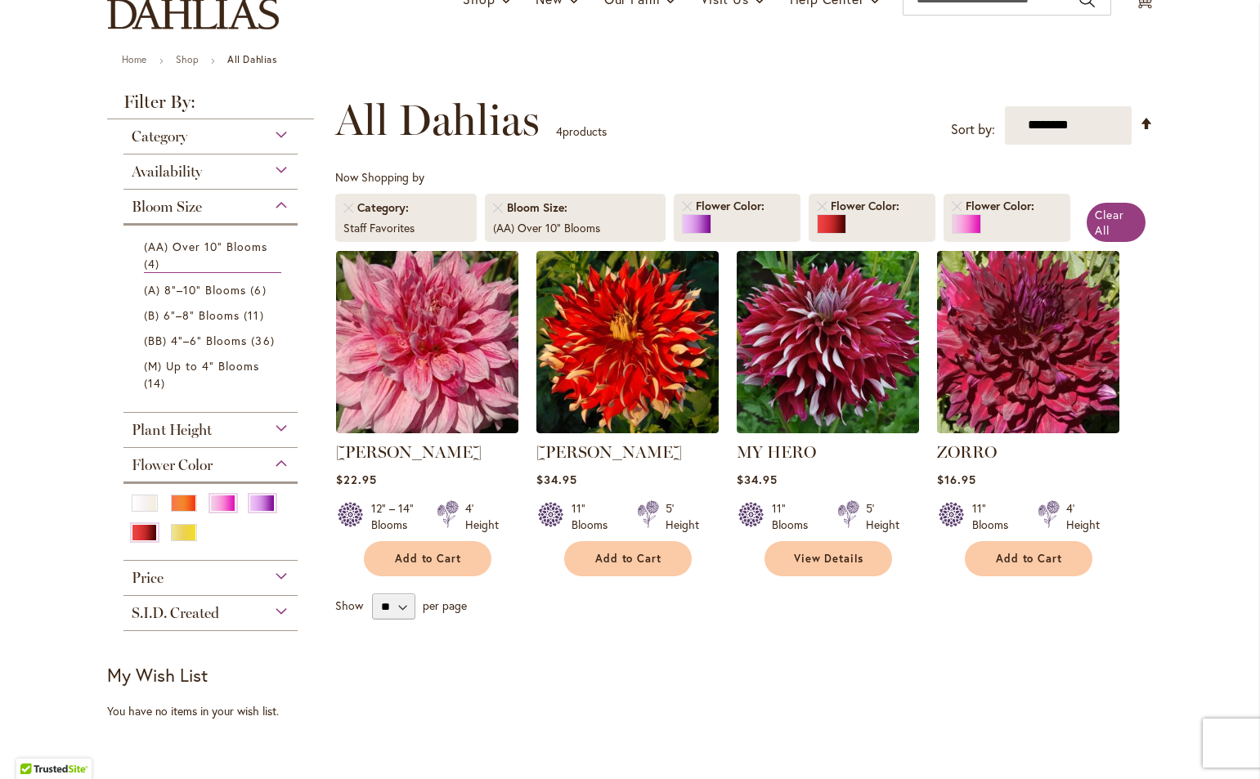
scroll to position [164, 0]
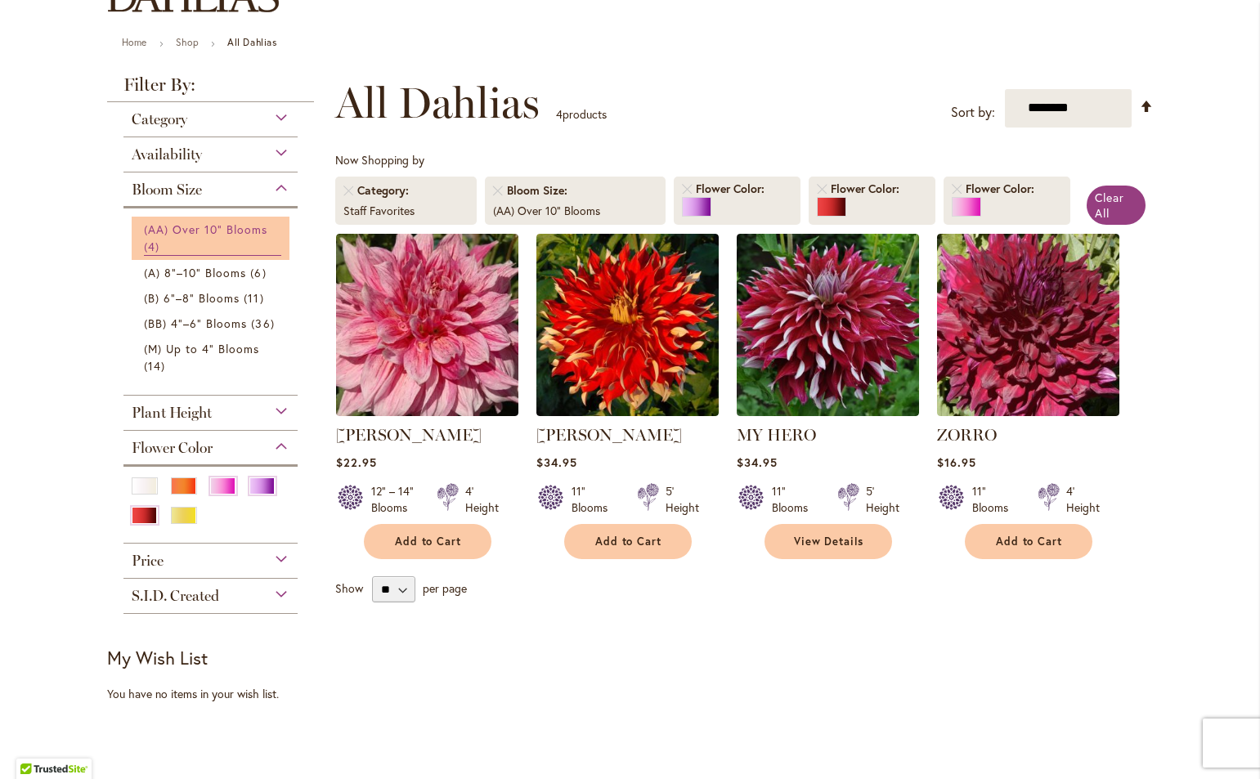
click at [210, 240] on link "(AA) Over 10" Blooms 4 items" at bounding box center [213, 238] width 138 height 35
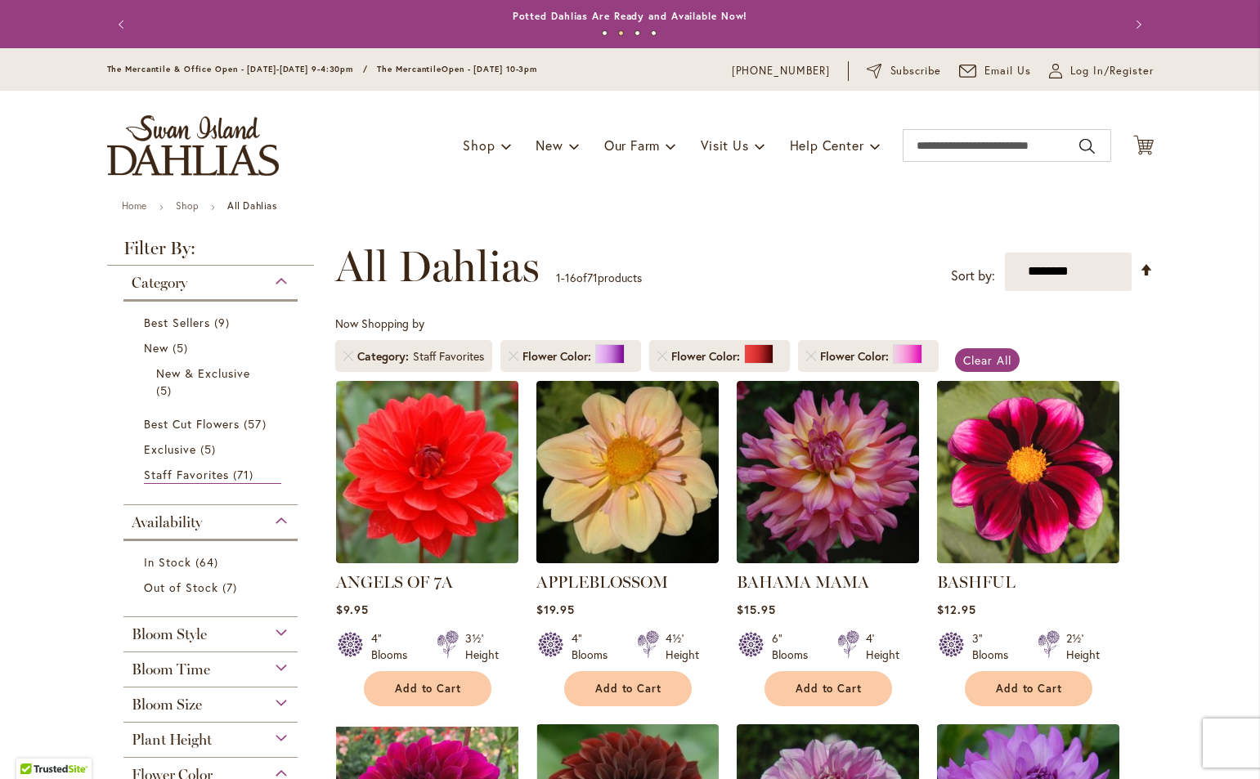
click at [275, 280] on div "Category" at bounding box center [210, 279] width 175 height 26
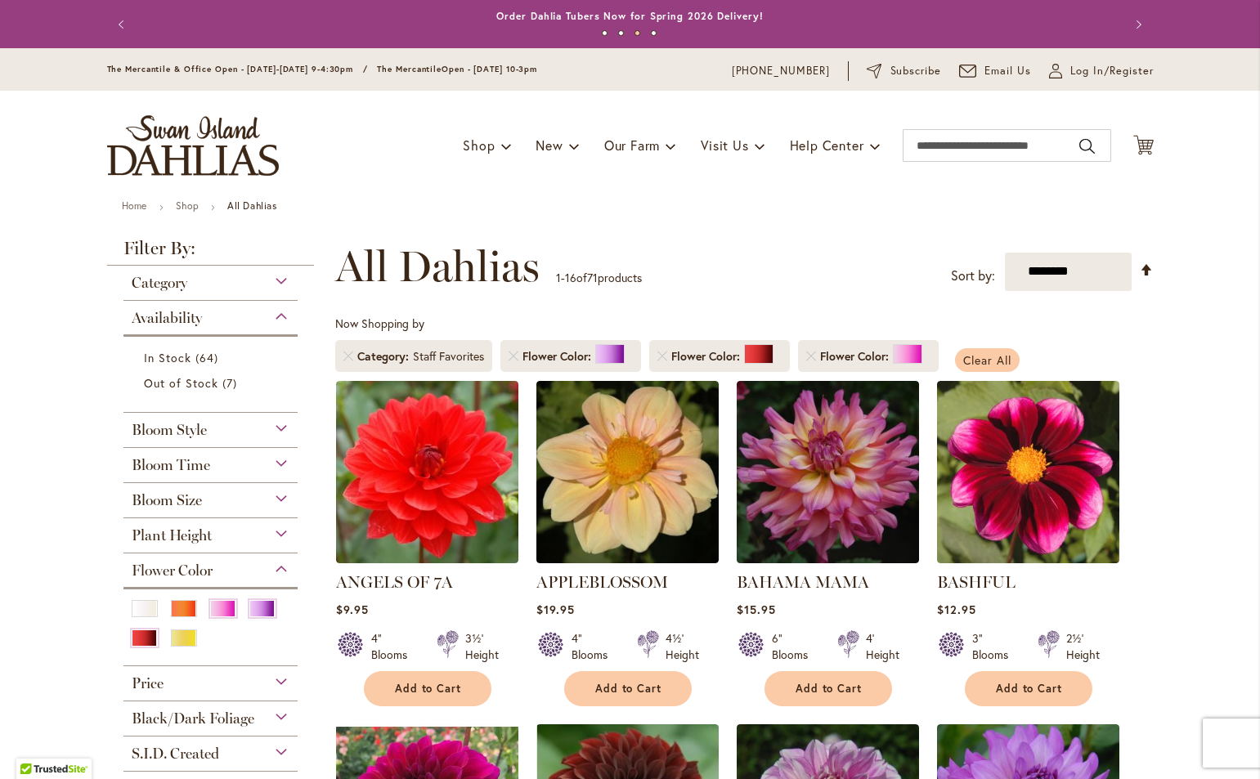
click at [969, 353] on span "Clear All" at bounding box center [987, 360] width 48 height 16
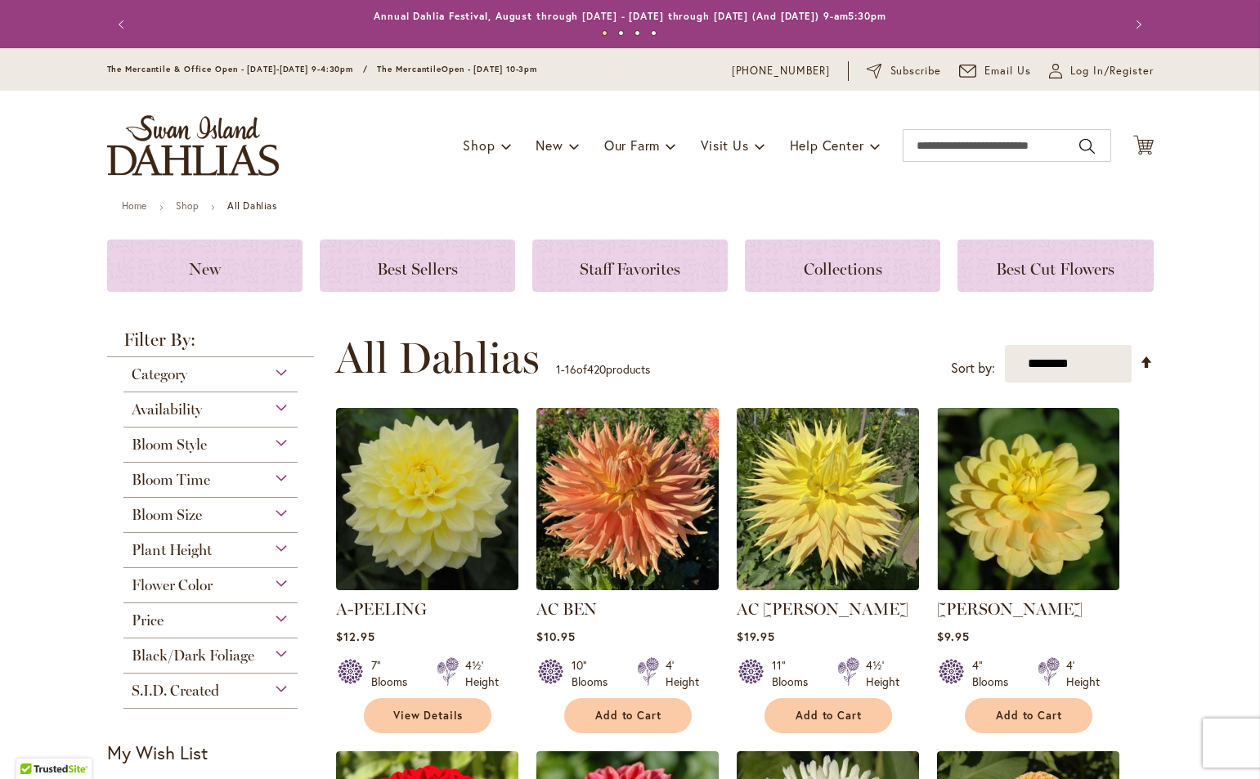
click at [276, 509] on div "Bloom Size" at bounding box center [210, 511] width 175 height 26
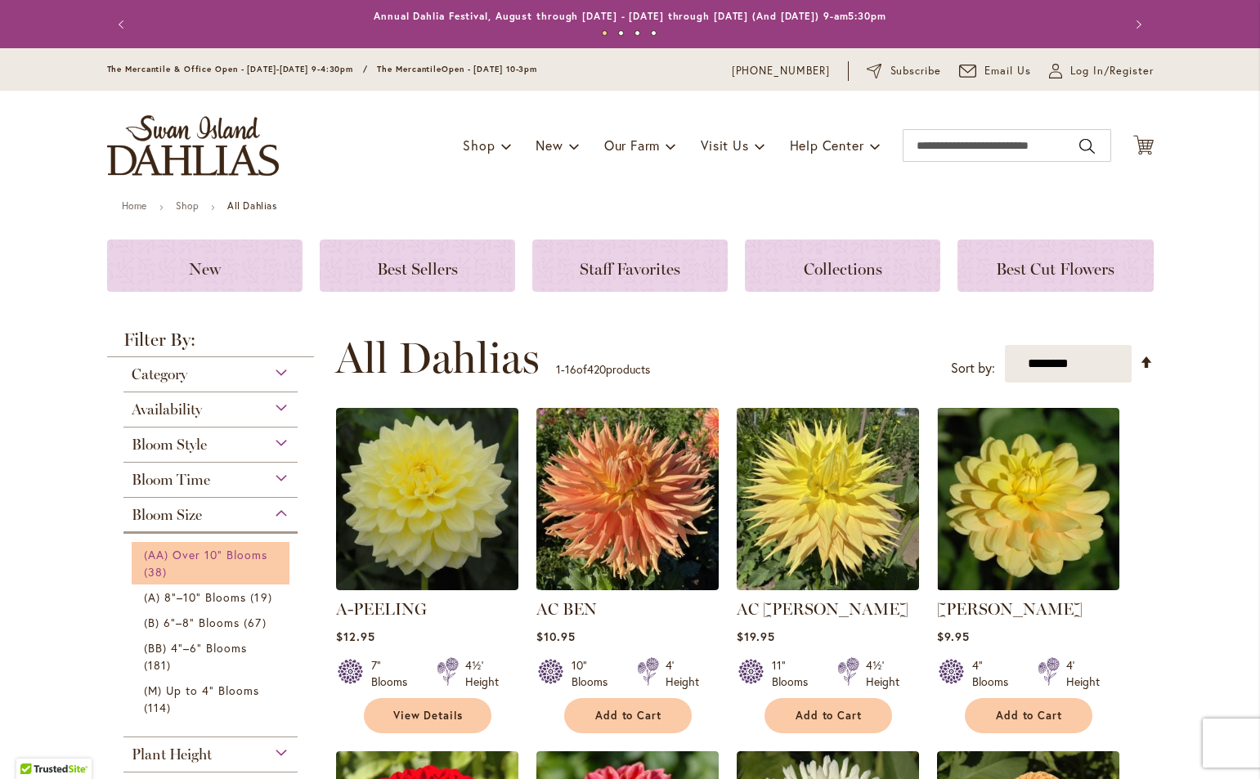
click at [241, 550] on span "(AA) Over 10" Blooms" at bounding box center [206, 555] width 124 height 16
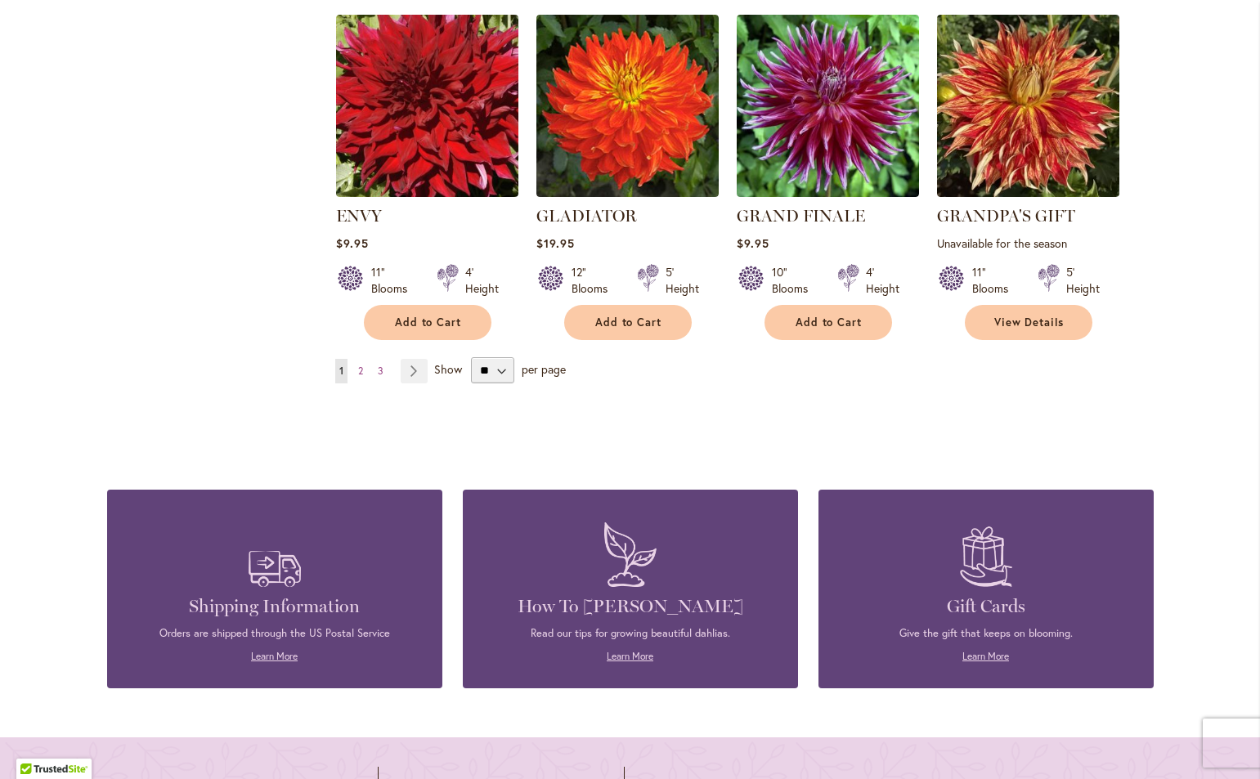
scroll to position [1106, 0]
